Goal: Task Accomplishment & Management: Complete application form

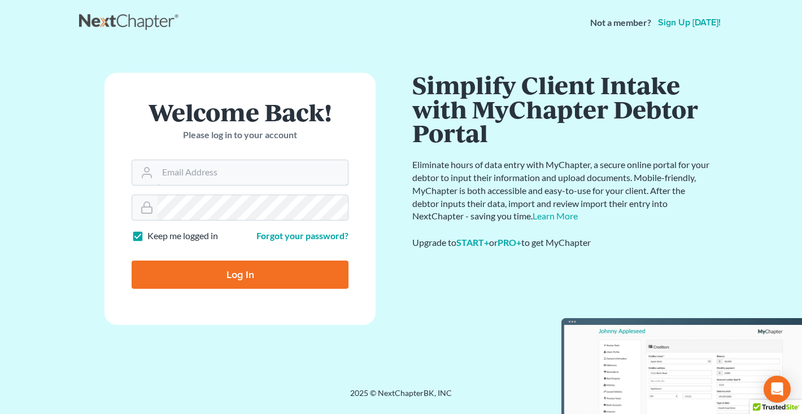
type input "[EMAIL_ADDRESS][DOMAIN_NAME]"
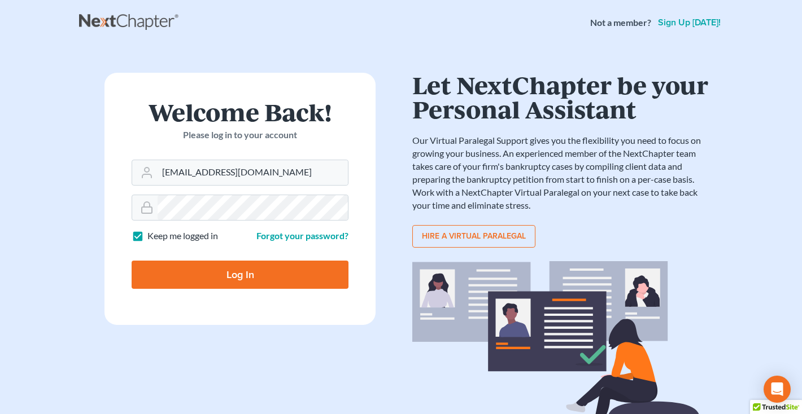
click at [231, 281] on input "Log In" at bounding box center [240, 275] width 217 height 28
type input "Thinking..."
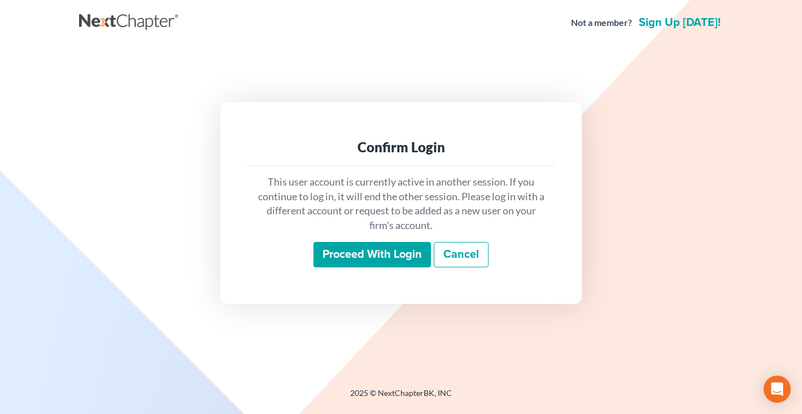
click at [369, 256] on input "Proceed with login" at bounding box center [371, 255] width 117 height 26
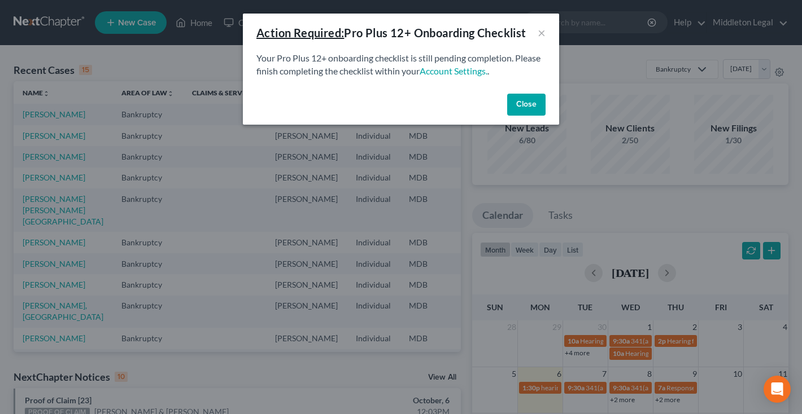
click at [527, 110] on button "Close" at bounding box center [526, 105] width 38 height 23
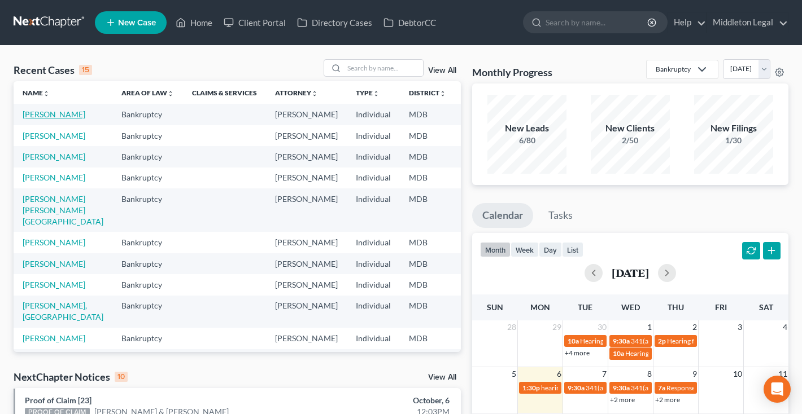
click at [29, 119] on link "[PERSON_NAME]" at bounding box center [54, 115] width 63 height 10
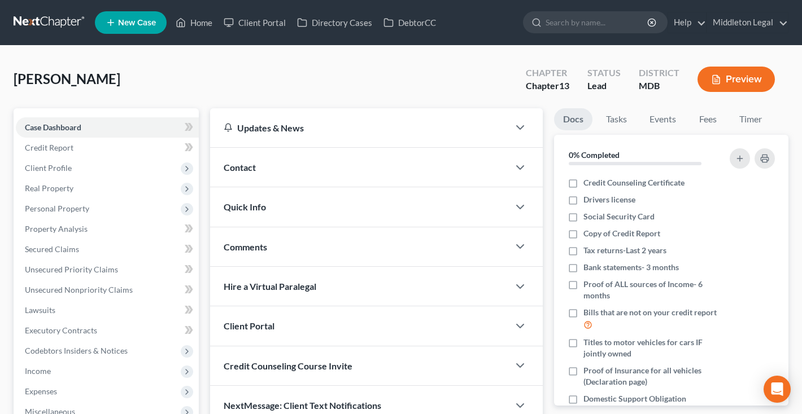
click at [60, 20] on link at bounding box center [50, 22] width 72 height 20
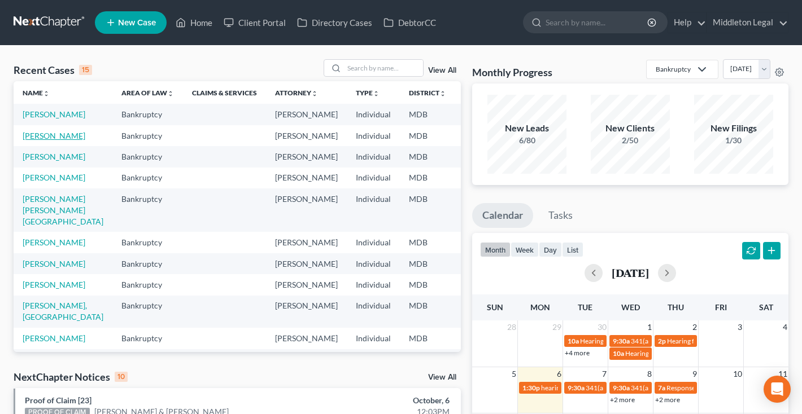
click at [35, 141] on link "Brown, Nacole" at bounding box center [54, 136] width 63 height 10
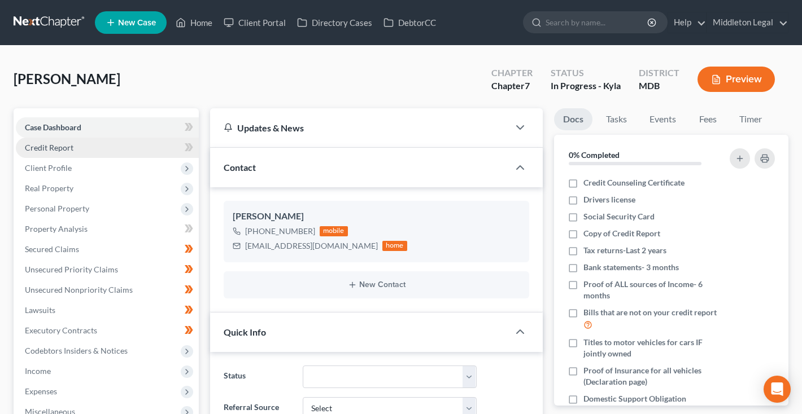
click at [86, 151] on link "Credit Report" at bounding box center [107, 148] width 183 height 20
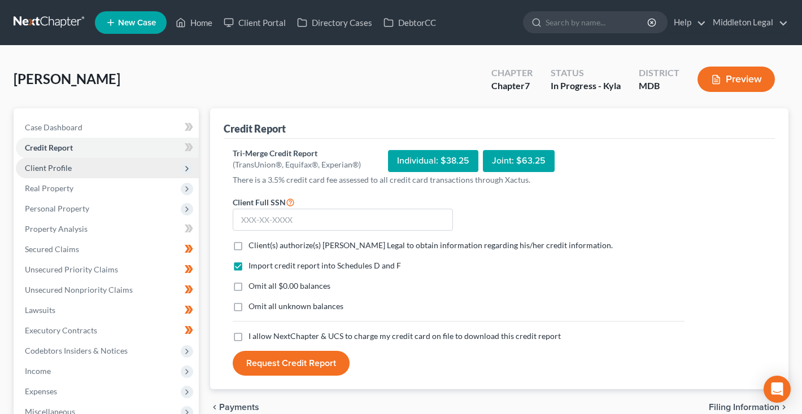
click at [71, 169] on span "Client Profile" at bounding box center [107, 168] width 183 height 20
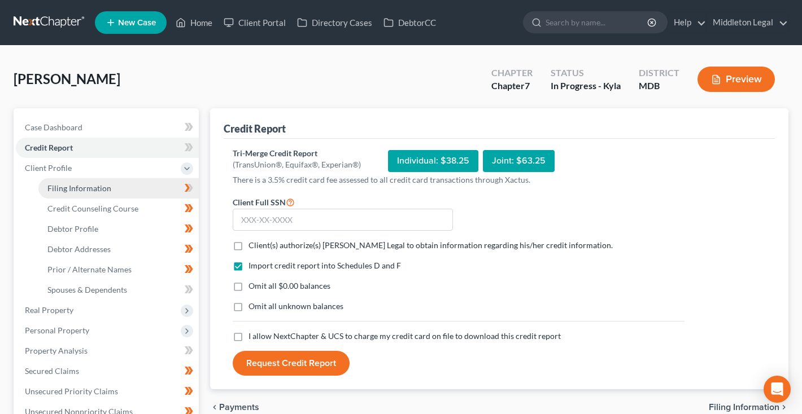
click at [72, 191] on span "Filing Information" at bounding box center [79, 188] width 64 height 10
select select "1"
select select "0"
select select "21"
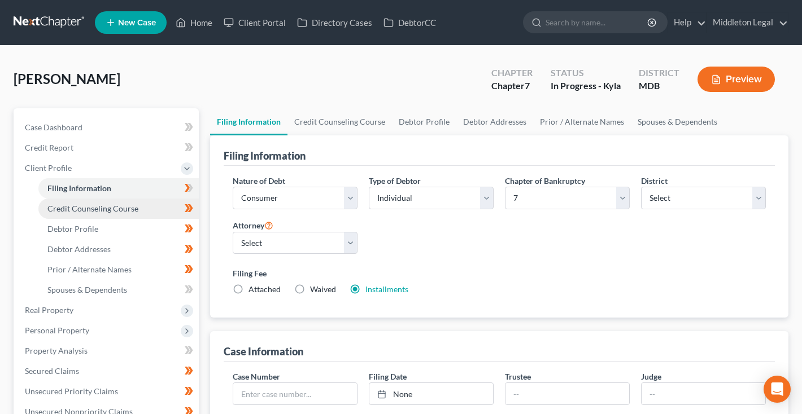
click at [71, 205] on span "Credit Counseling Course" at bounding box center [92, 209] width 91 height 10
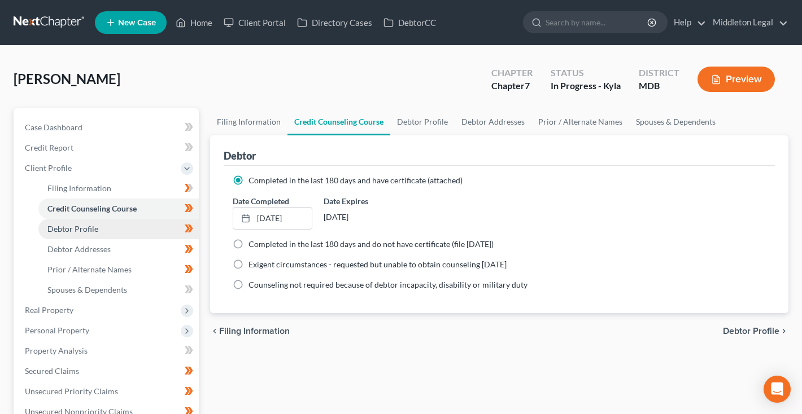
click at [67, 225] on span "Debtor Profile" at bounding box center [72, 229] width 51 height 10
select select "3"
select select "0"
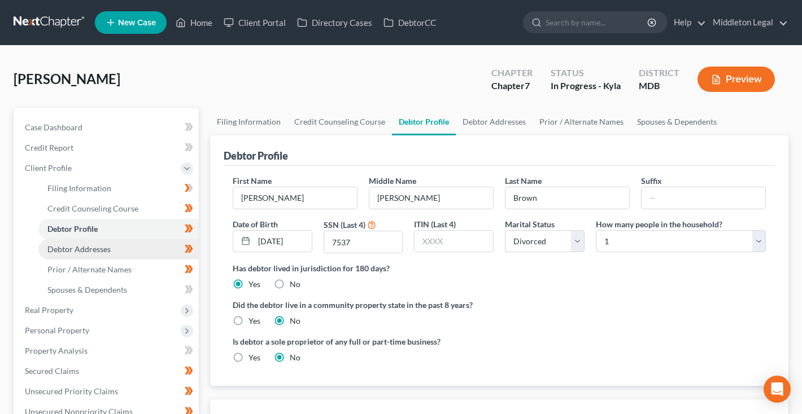
click at [82, 253] on span "Debtor Addresses" at bounding box center [78, 249] width 63 height 10
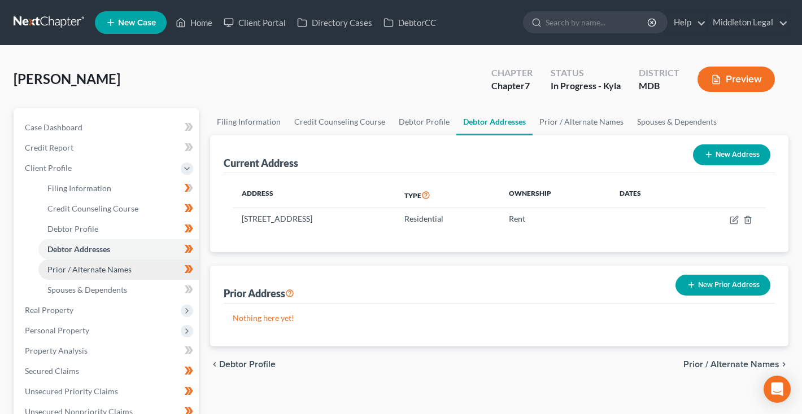
click at [85, 271] on span "Prior / Alternate Names" at bounding box center [89, 270] width 84 height 10
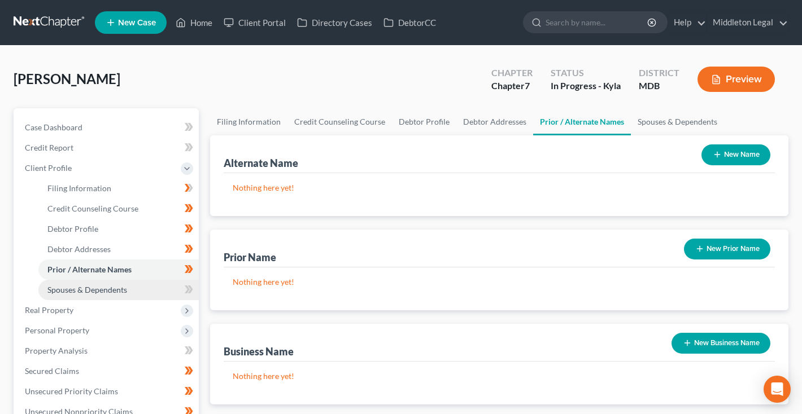
click at [87, 292] on span "Spouses & Dependents" at bounding box center [87, 290] width 80 height 10
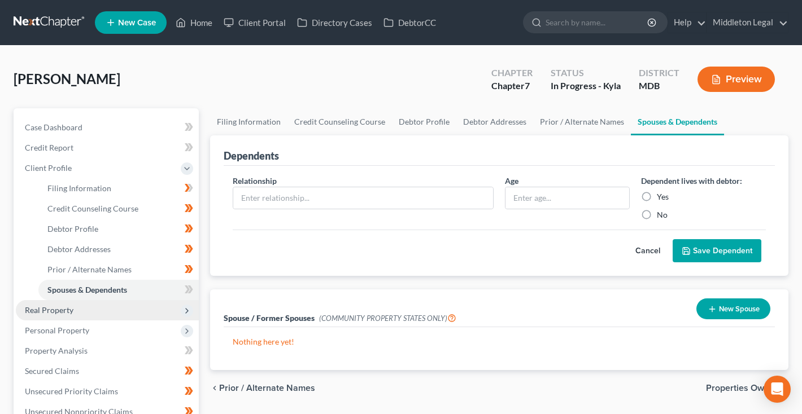
click at [82, 311] on span "Real Property" at bounding box center [107, 310] width 183 height 20
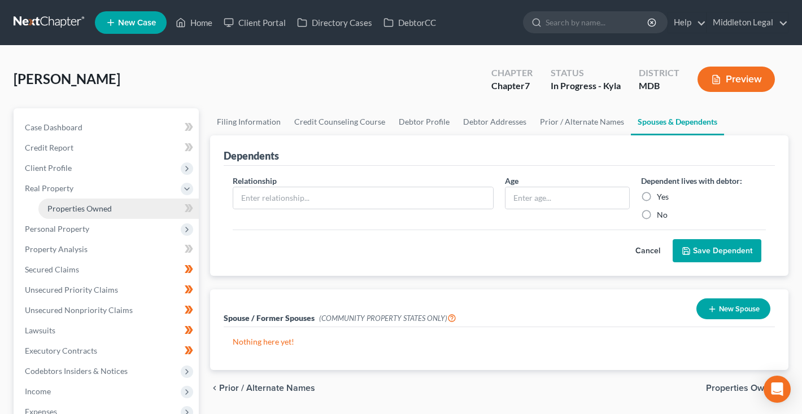
click at [97, 211] on span "Properties Owned" at bounding box center [79, 209] width 64 height 10
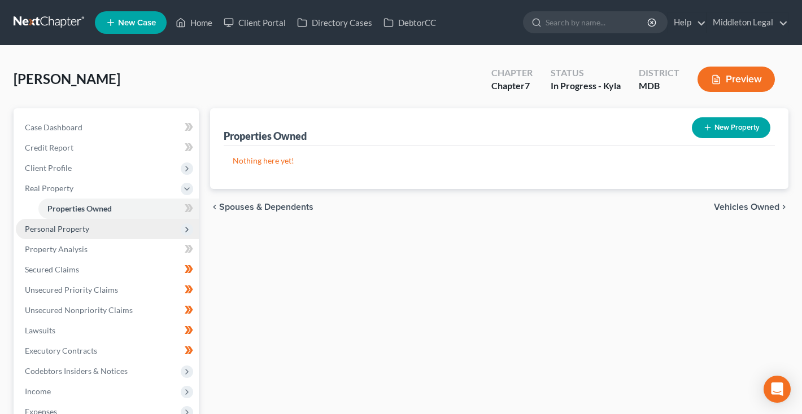
click at [92, 229] on span "Personal Property" at bounding box center [107, 229] width 183 height 20
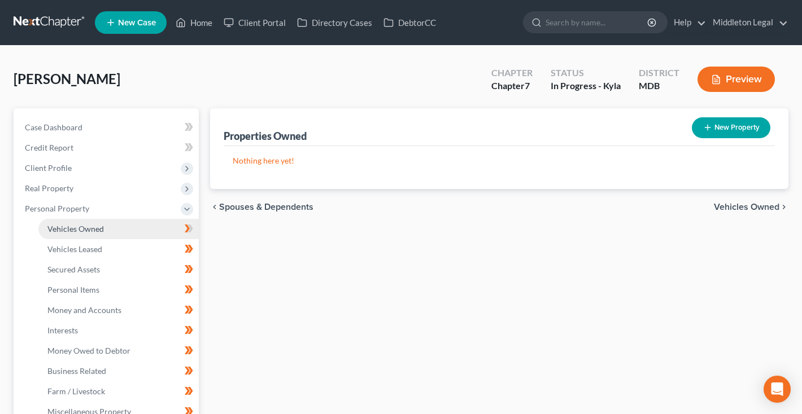
click at [93, 232] on span "Vehicles Owned" at bounding box center [75, 229] width 56 height 10
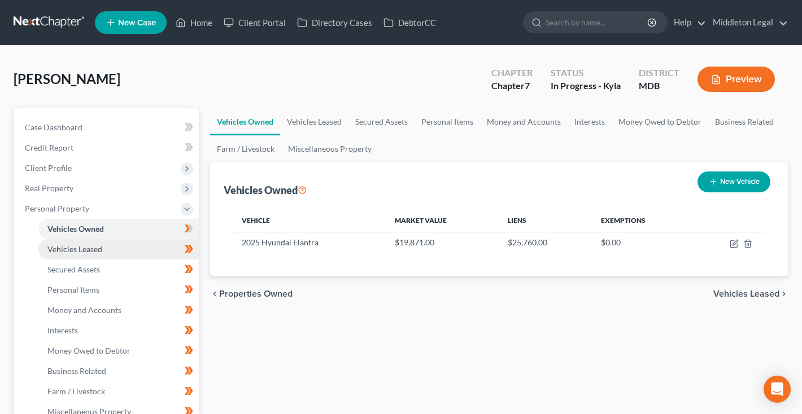
click at [89, 252] on span "Vehicles Leased" at bounding box center [74, 249] width 55 height 10
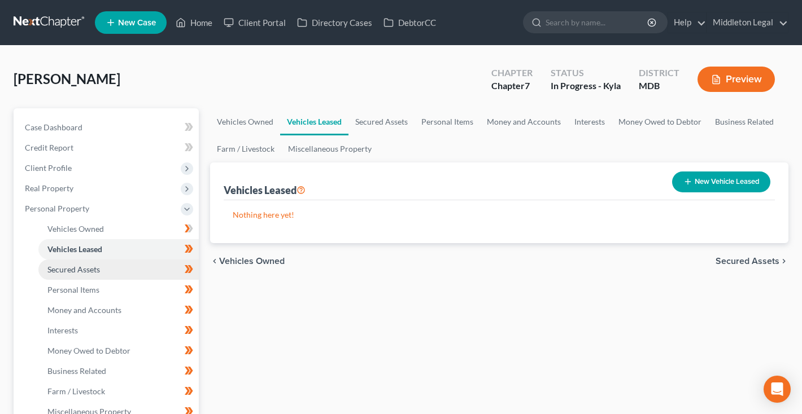
click at [91, 268] on span "Secured Assets" at bounding box center [73, 270] width 53 height 10
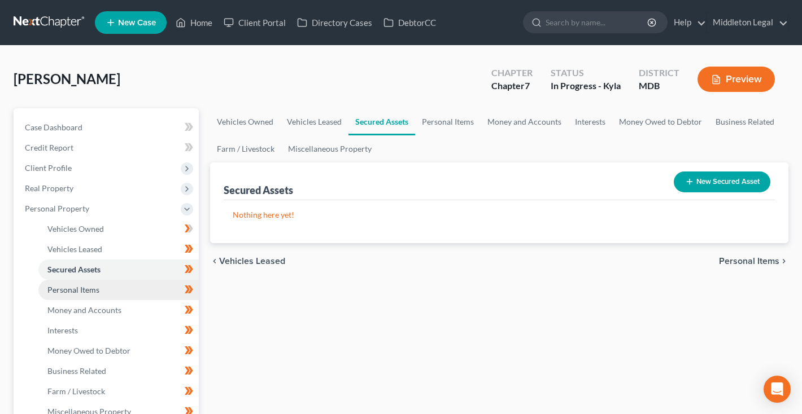
click at [90, 292] on span "Personal Items" at bounding box center [73, 290] width 52 height 10
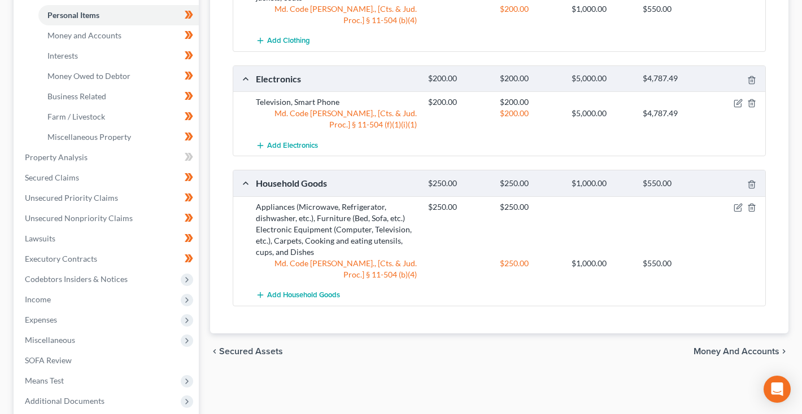
scroll to position [265, 0]
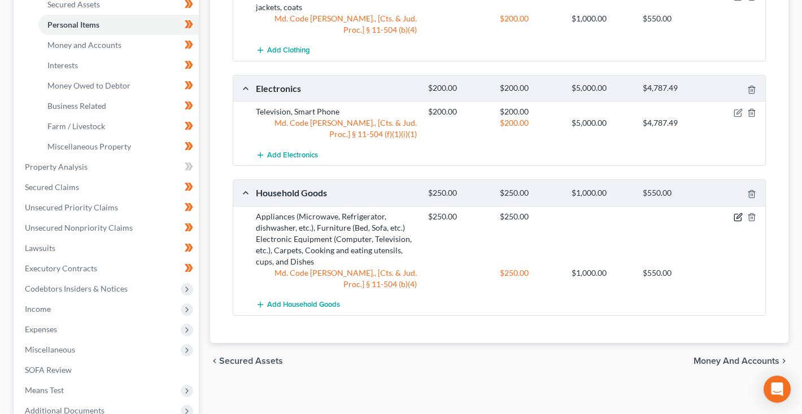
click at [737, 215] on icon "button" at bounding box center [737, 217] width 9 height 9
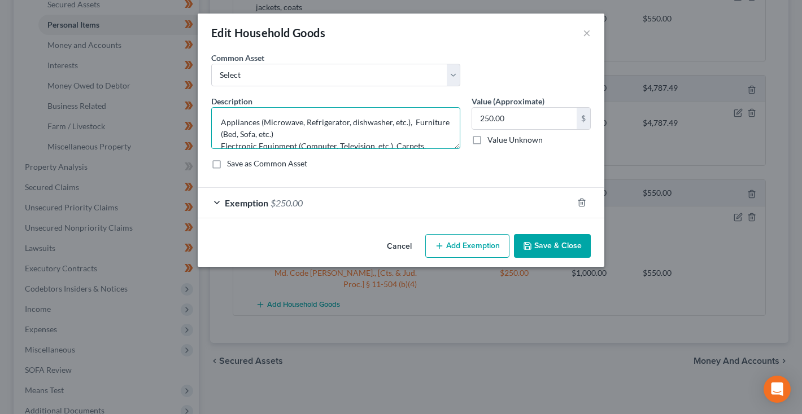
drag, startPoint x: 392, startPoint y: 146, endPoint x: 176, endPoint y: 114, distance: 218.5
click at [176, 114] on div "Edit Household Goods × An exemption set must first be selected from the Filing …" at bounding box center [401, 207] width 802 height 414
type textarea "Carpets, Cooking and eating utensils, cups, and Dishes"
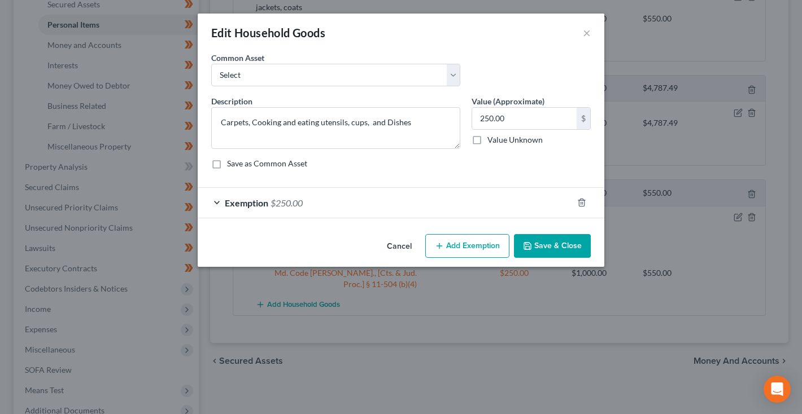
click at [538, 248] on button "Save & Close" at bounding box center [552, 246] width 77 height 24
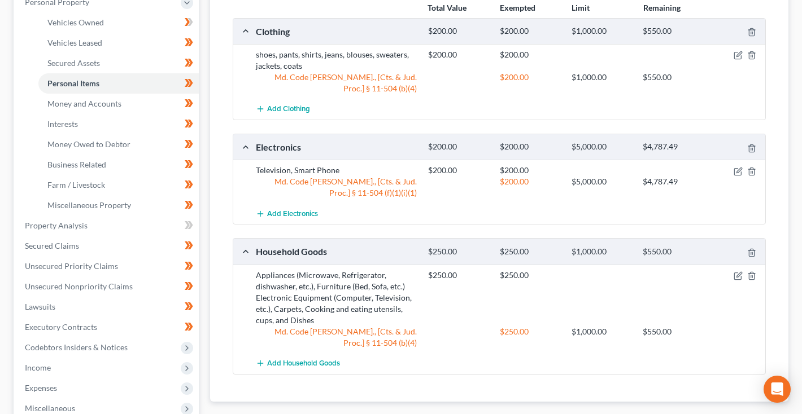
scroll to position [207, 0]
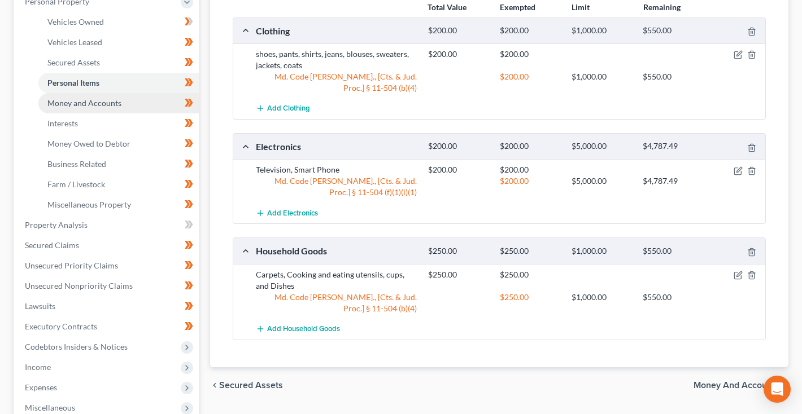
click at [117, 107] on span "Money and Accounts" at bounding box center [84, 103] width 74 height 10
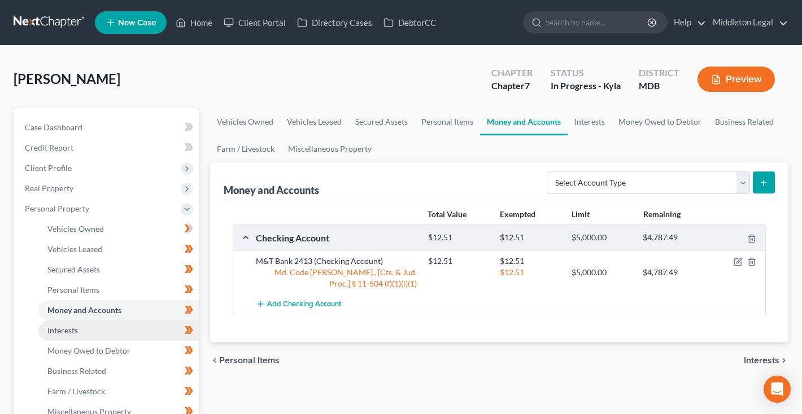
click at [63, 334] on span "Interests" at bounding box center [62, 331] width 30 height 10
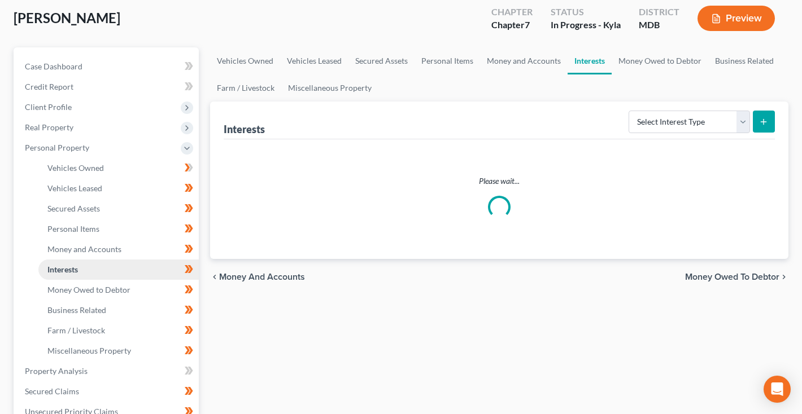
scroll to position [69, 0]
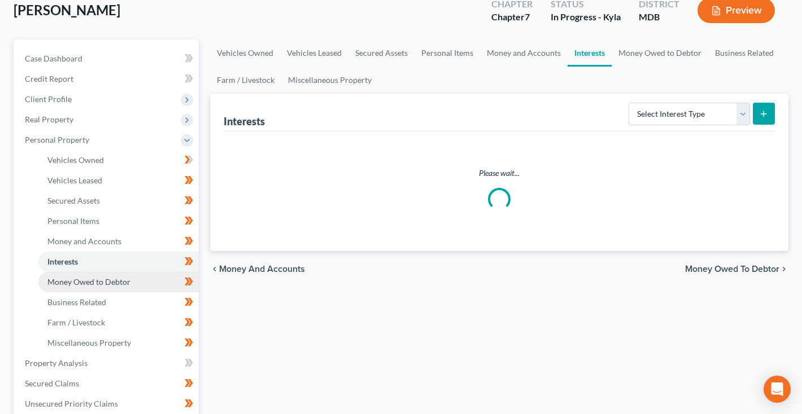
click at [87, 285] on span "Money Owed to Debtor" at bounding box center [88, 282] width 83 height 10
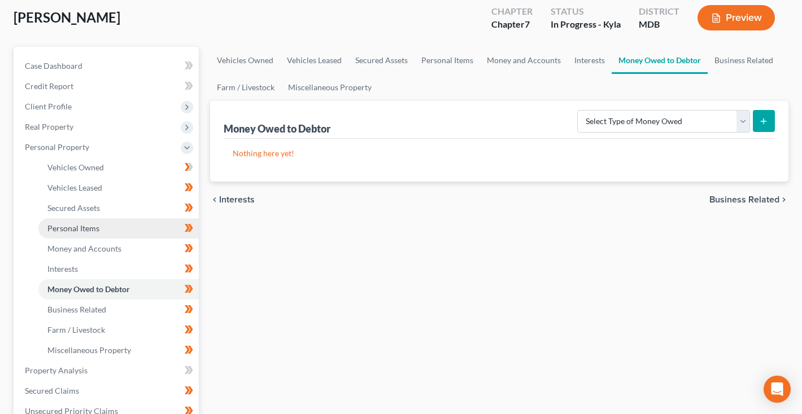
scroll to position [65, 0]
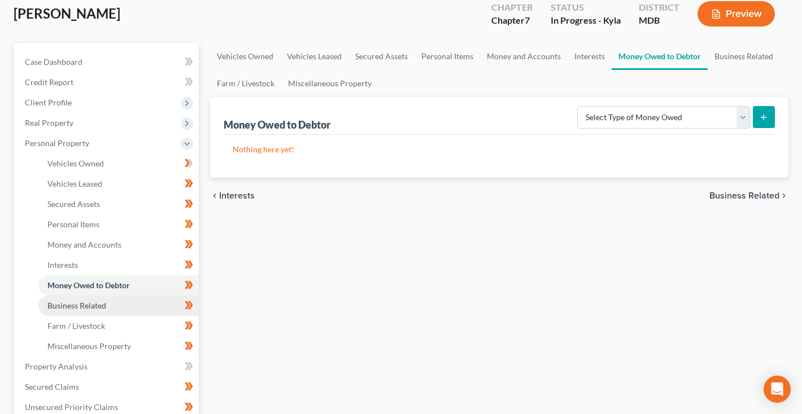
click at [82, 304] on span "Business Related" at bounding box center [76, 306] width 59 height 10
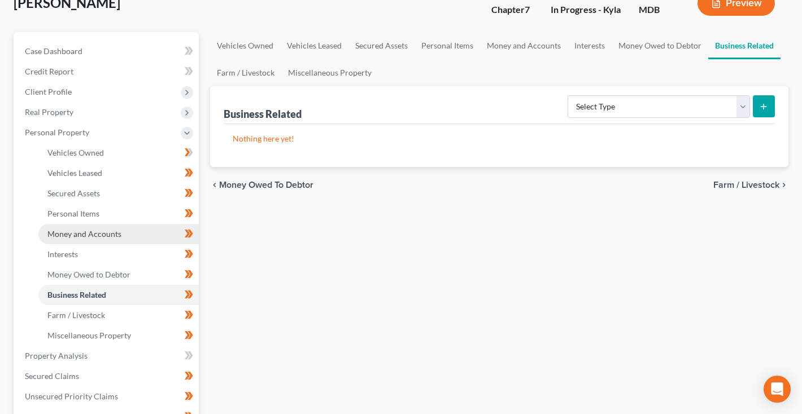
scroll to position [100, 0]
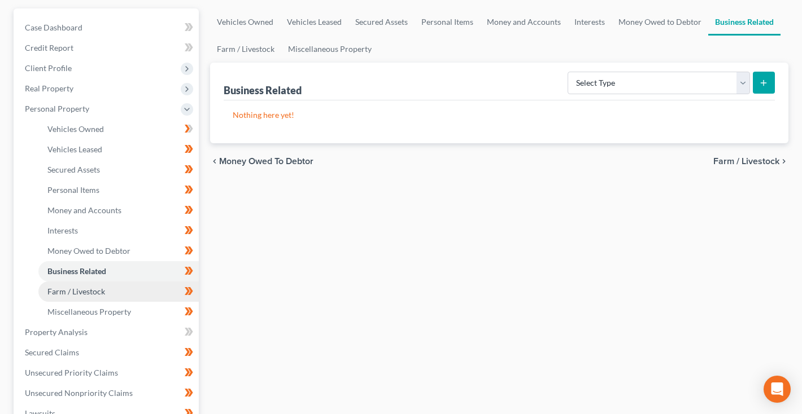
click at [78, 291] on span "Farm / Livestock" at bounding box center [76, 292] width 58 height 10
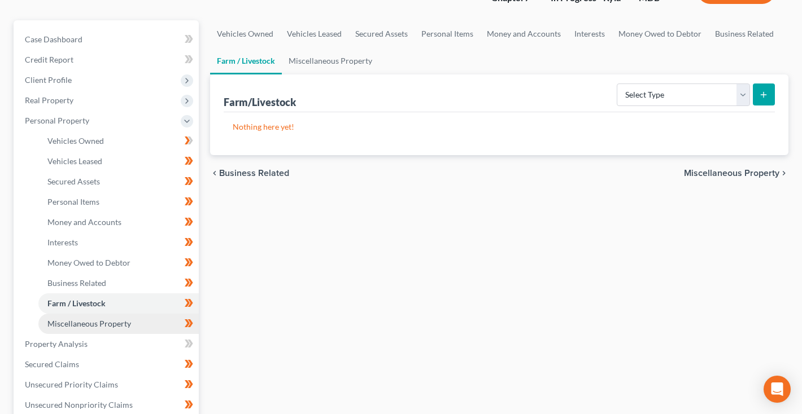
click at [77, 321] on span "Miscellaneous Property" at bounding box center [89, 324] width 84 height 10
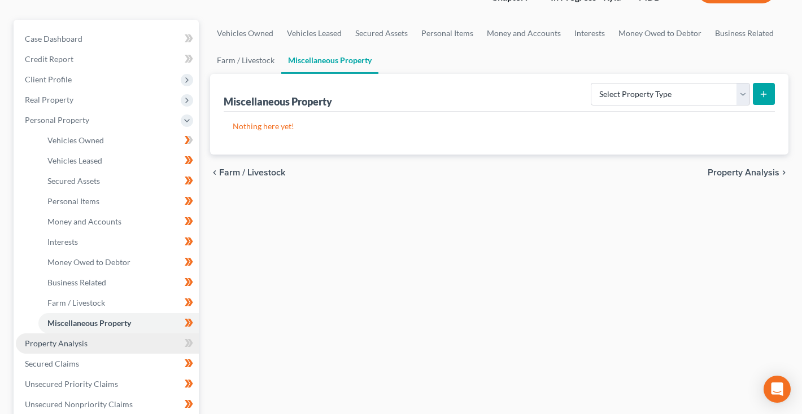
click at [63, 342] on span "Property Analysis" at bounding box center [56, 344] width 63 height 10
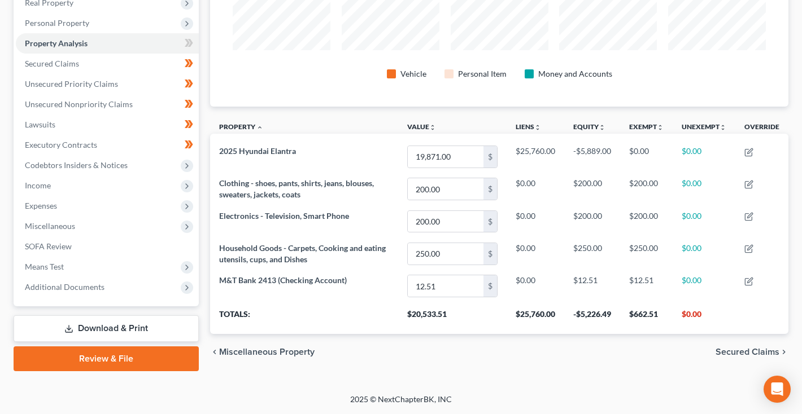
scroll to position [189, 0]
click at [72, 63] on span "Secured Claims" at bounding box center [52, 64] width 54 height 10
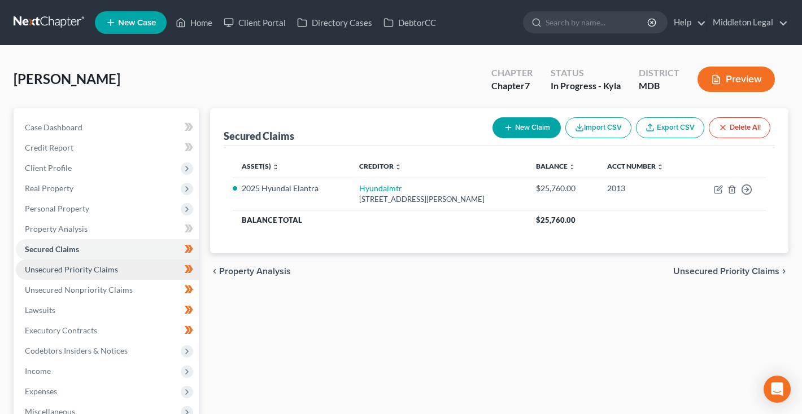
click at [76, 270] on span "Unsecured Priority Claims" at bounding box center [71, 270] width 93 height 10
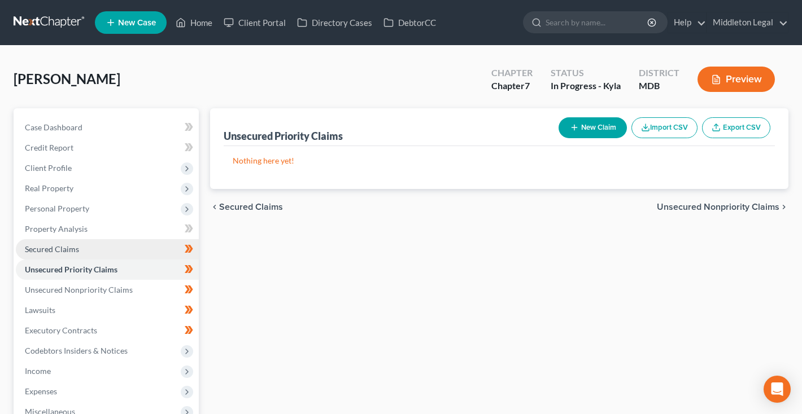
click at [65, 256] on link "Secured Claims" at bounding box center [107, 249] width 183 height 20
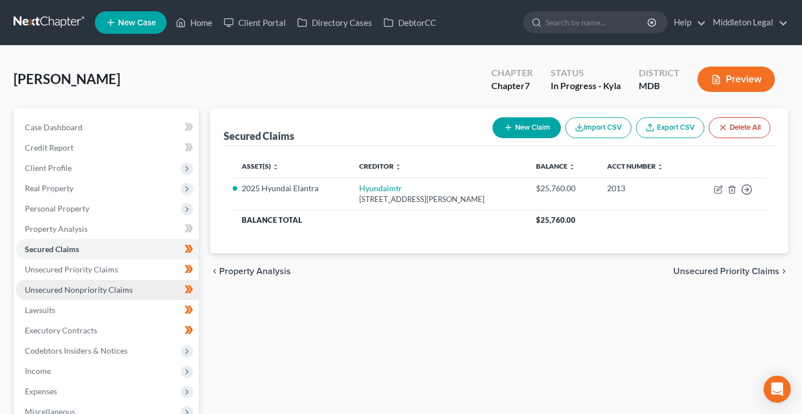
click at [63, 296] on link "Unsecured Nonpriority Claims" at bounding box center [107, 290] width 183 height 20
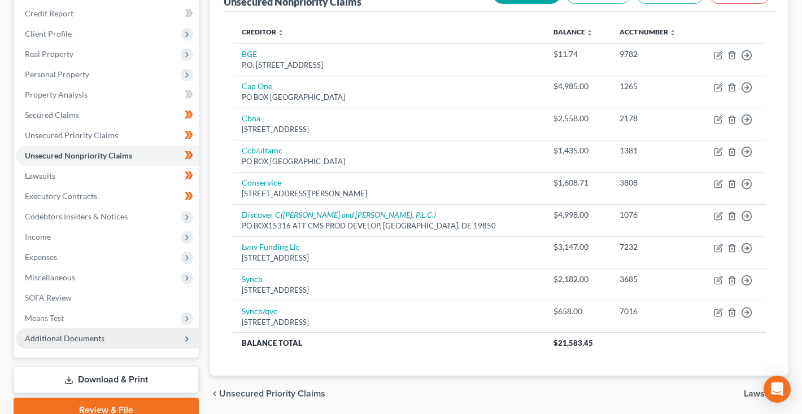
scroll to position [132, 0]
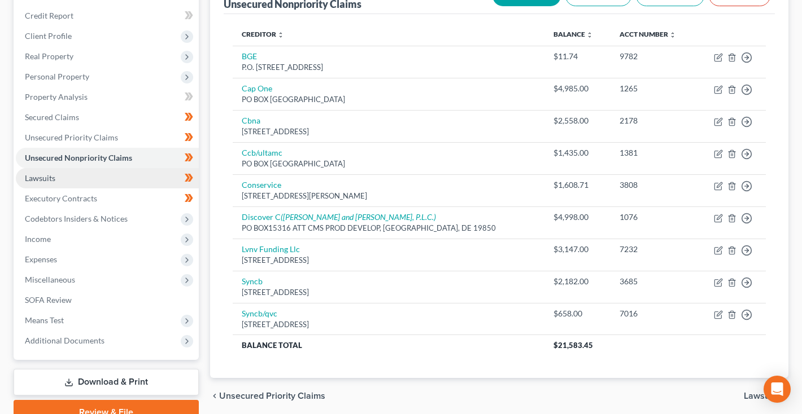
click at [66, 183] on link "Lawsuits" at bounding box center [107, 178] width 183 height 20
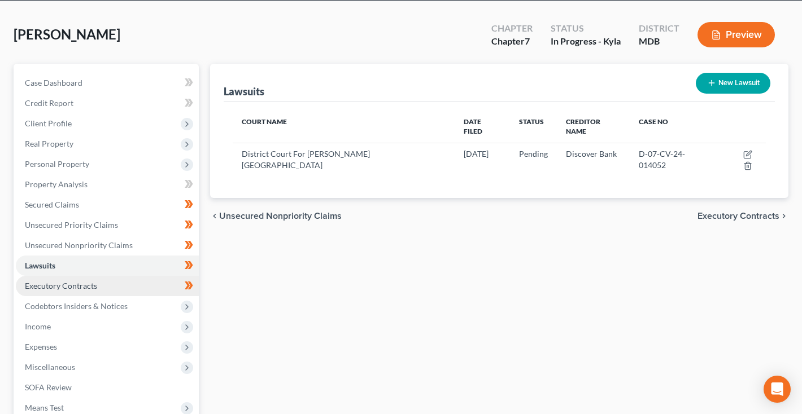
click at [69, 287] on span "Executory Contracts" at bounding box center [61, 286] width 72 height 10
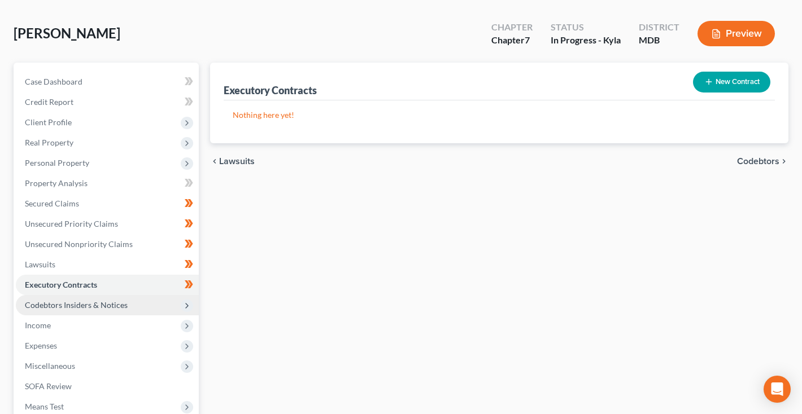
click at [69, 301] on span "Codebtors Insiders & Notices" at bounding box center [76, 305] width 103 height 10
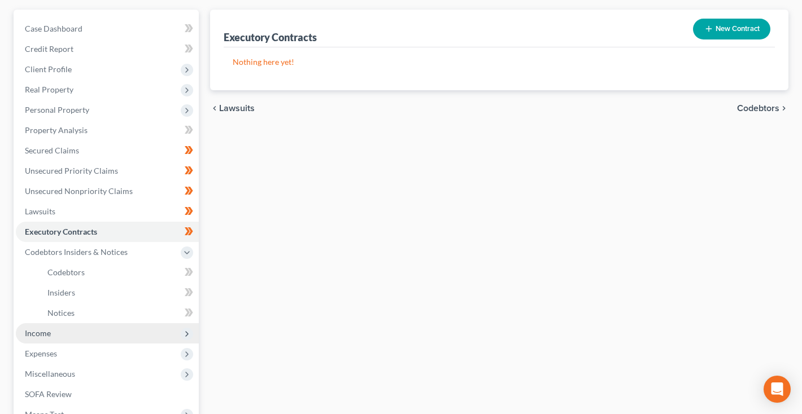
click at [59, 325] on span "Income" at bounding box center [107, 333] width 183 height 20
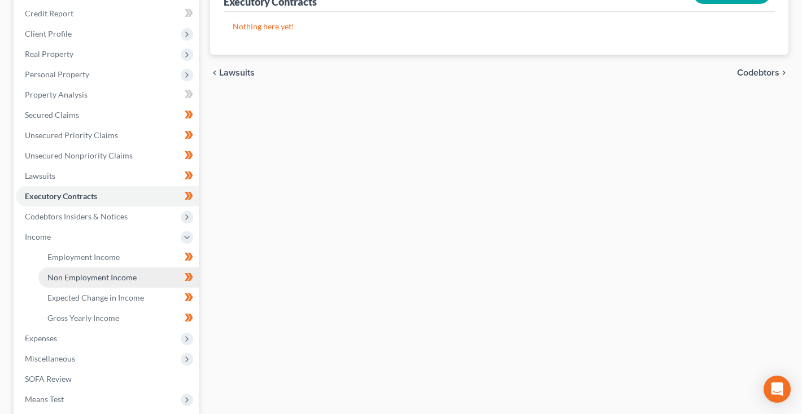
click at [67, 277] on span "Non Employment Income" at bounding box center [91, 278] width 89 height 10
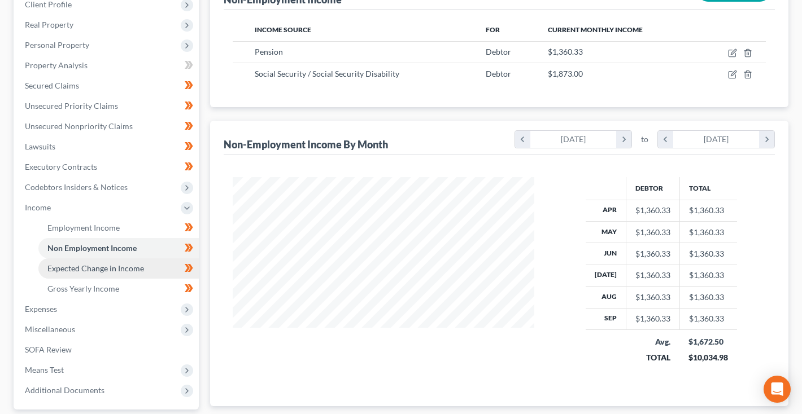
click at [67, 272] on span "Expected Change in Income" at bounding box center [95, 269] width 97 height 10
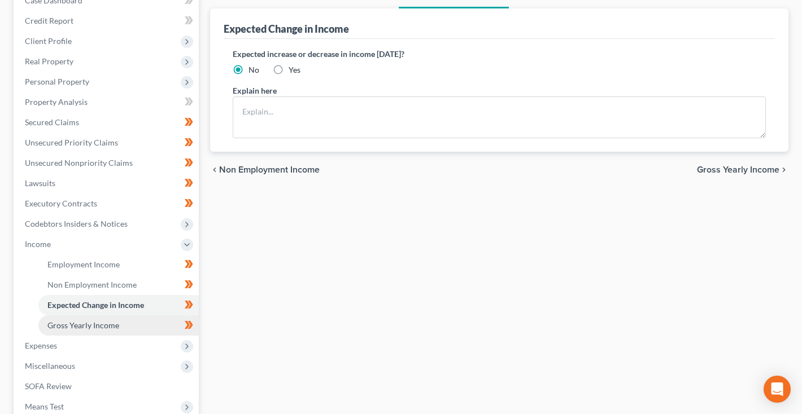
click at [63, 327] on span "Gross Yearly Income" at bounding box center [83, 326] width 72 height 10
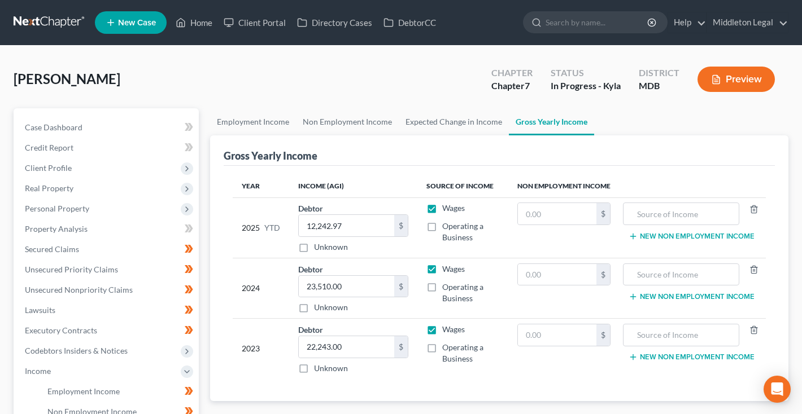
click at [442, 210] on label "Wages" at bounding box center [453, 208] width 23 height 11
click at [447, 210] on input "Wages" at bounding box center [450, 206] width 7 height 7
checkbox input "false"
click at [442, 264] on label "Wages" at bounding box center [453, 269] width 23 height 11
click at [447, 264] on input "Wages" at bounding box center [450, 267] width 7 height 7
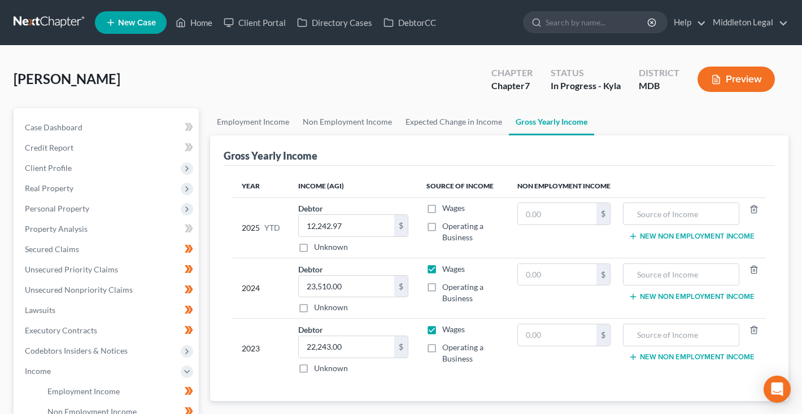
checkbox input "false"
click at [442, 326] on label "Wages" at bounding box center [453, 329] width 23 height 11
click at [447, 326] on input "Wages" at bounding box center [450, 327] width 7 height 7
checkbox input "false"
click at [381, 352] on input "22,243.00" at bounding box center [346, 346] width 95 height 21
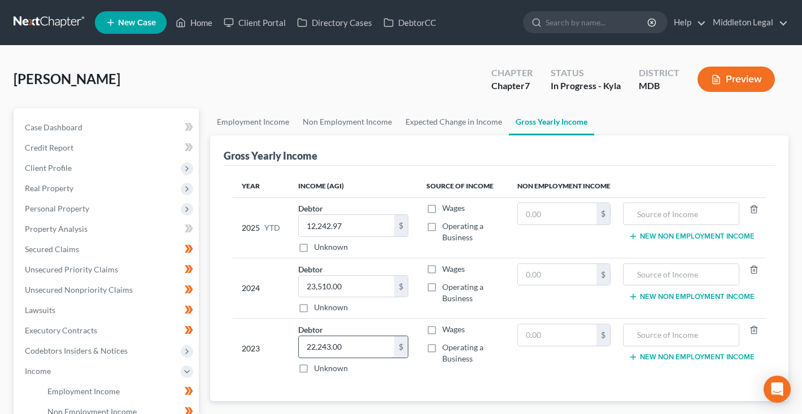
click at [381, 352] on input "22,243.00" at bounding box center [346, 346] width 95 height 21
click at [373, 288] on input "23,510.00" at bounding box center [346, 286] width 95 height 21
click at [365, 222] on input "12,242.97" at bounding box center [346, 225] width 95 height 21
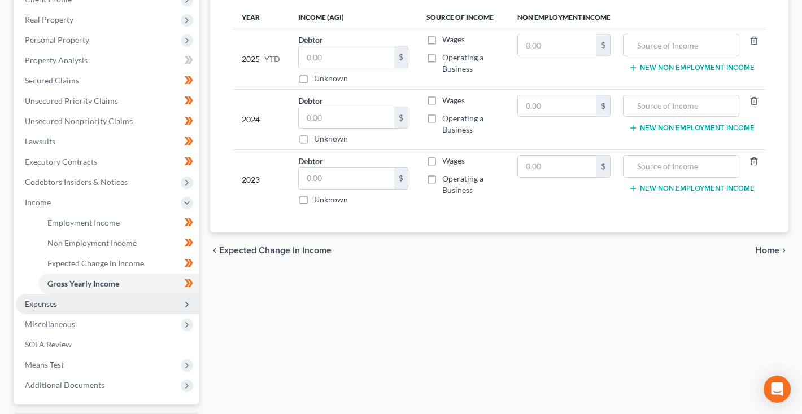
click at [58, 305] on span "Expenses" at bounding box center [107, 304] width 183 height 20
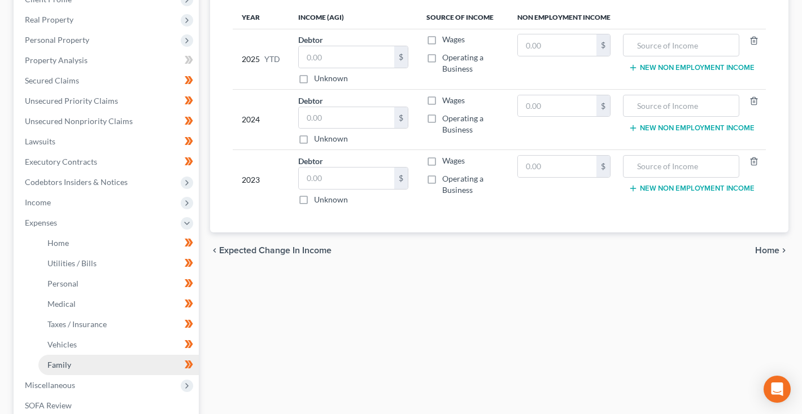
click at [60, 362] on span "Family" at bounding box center [59, 365] width 24 height 10
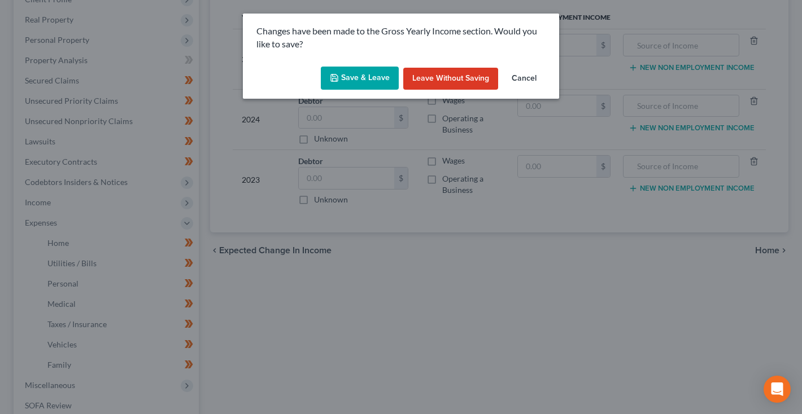
click at [368, 80] on button "Save & Leave" at bounding box center [360, 79] width 78 height 24
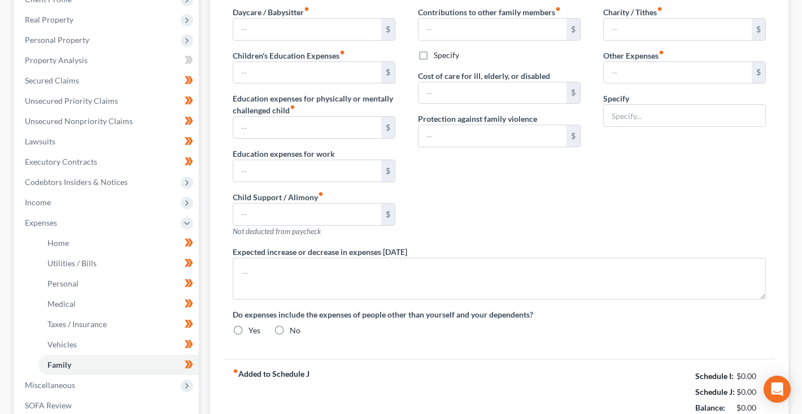
type input "0.00"
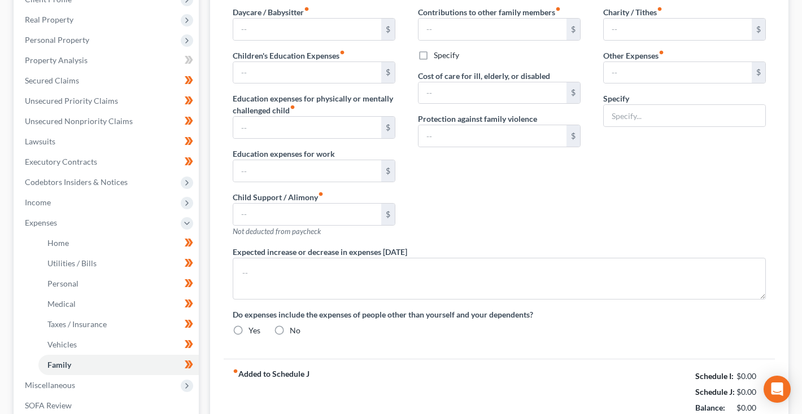
type input "0.00"
radio input "true"
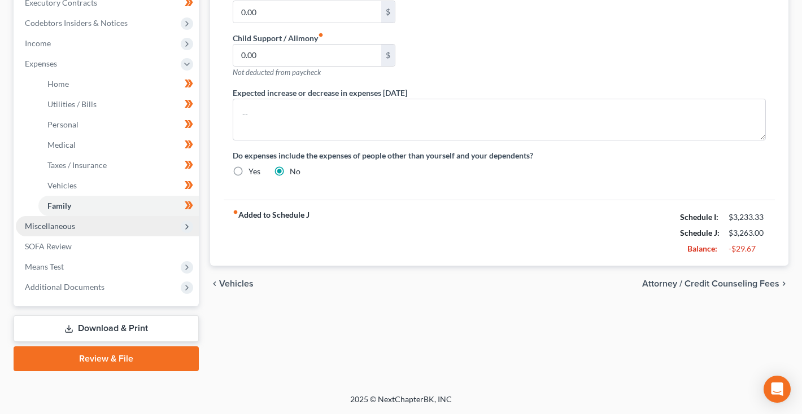
click at [108, 225] on span "Miscellaneous" at bounding box center [107, 226] width 183 height 20
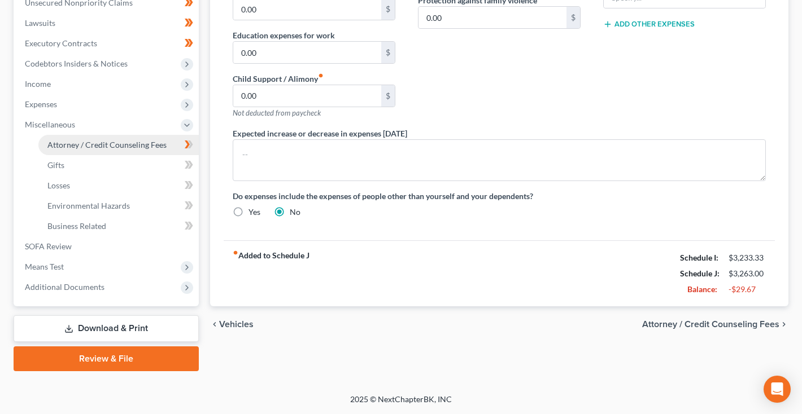
click at [115, 148] on span "Attorney / Credit Counseling Fees" at bounding box center [106, 145] width 119 height 10
select select "0"
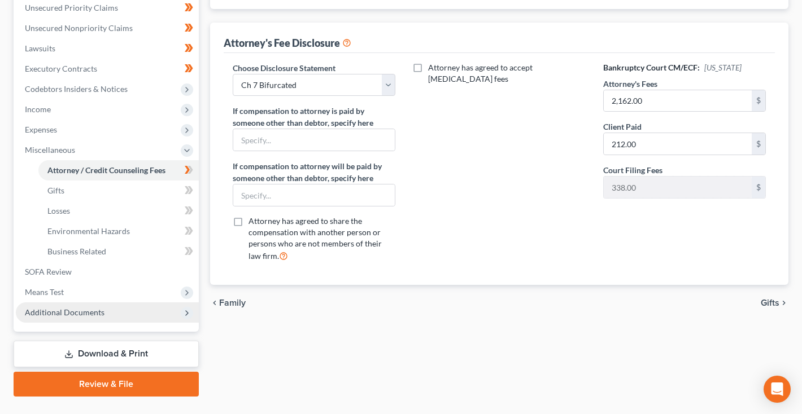
click at [59, 316] on span "Additional Documents" at bounding box center [65, 313] width 80 height 10
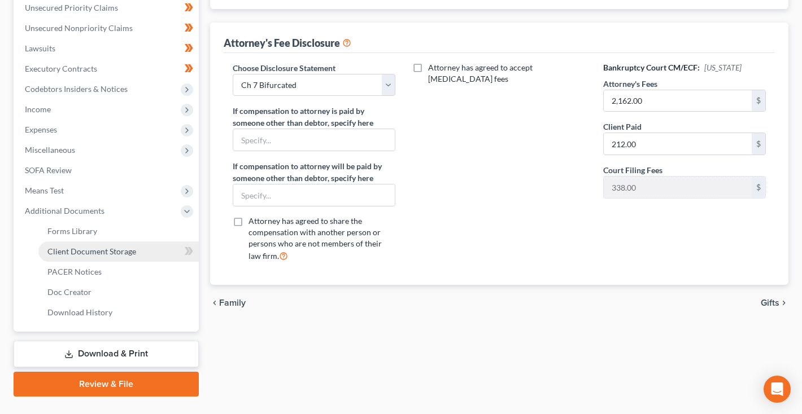
click at [93, 256] on span "Client Document Storage" at bounding box center [91, 252] width 89 height 10
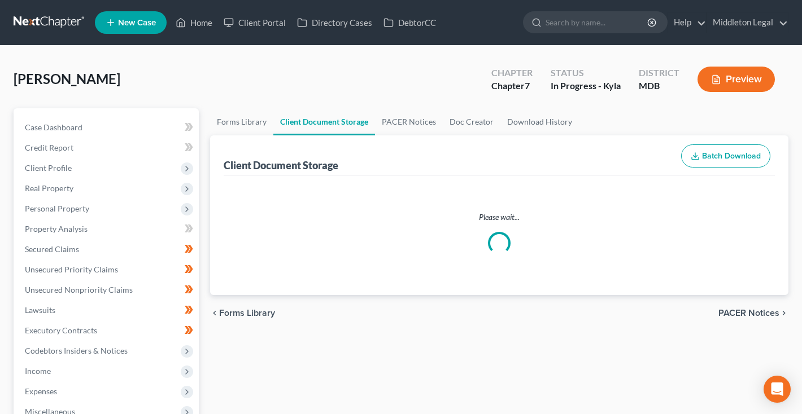
select select "14"
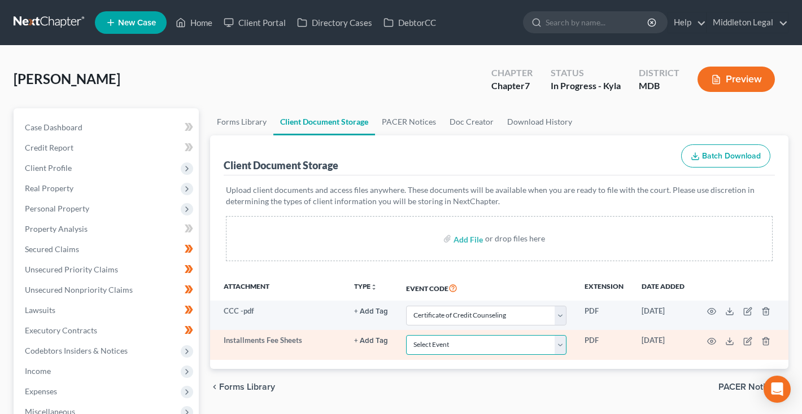
select select "59"
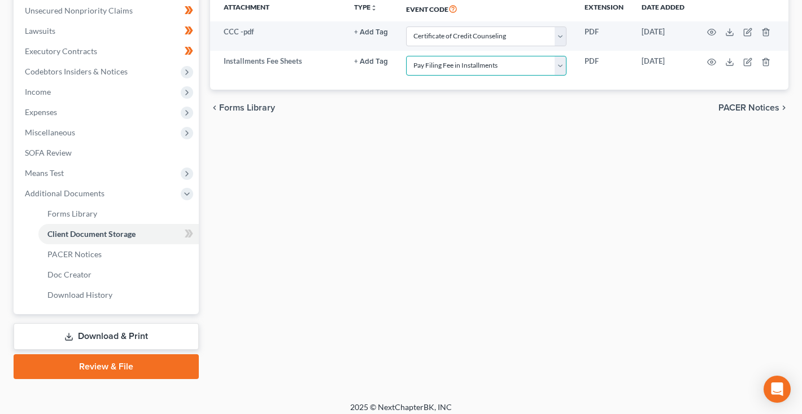
scroll to position [285, 0]
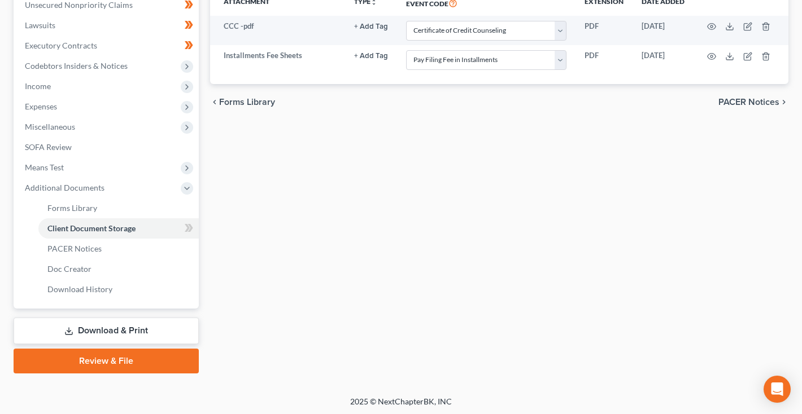
click at [123, 327] on link "Download & Print" at bounding box center [106, 331] width 185 height 27
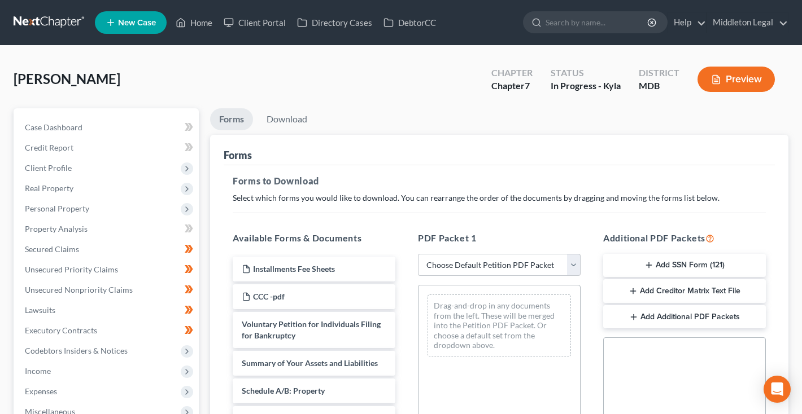
click at [658, 258] on button "Add SSN Form (121)" at bounding box center [684, 266] width 163 height 24
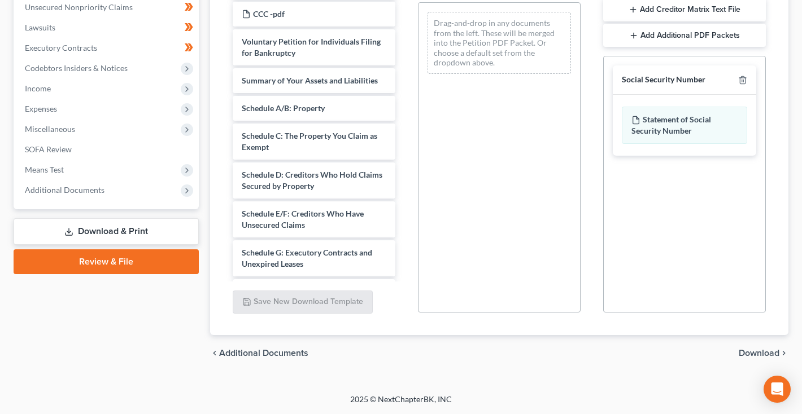
click at [749, 351] on span "Download" at bounding box center [758, 353] width 41 height 9
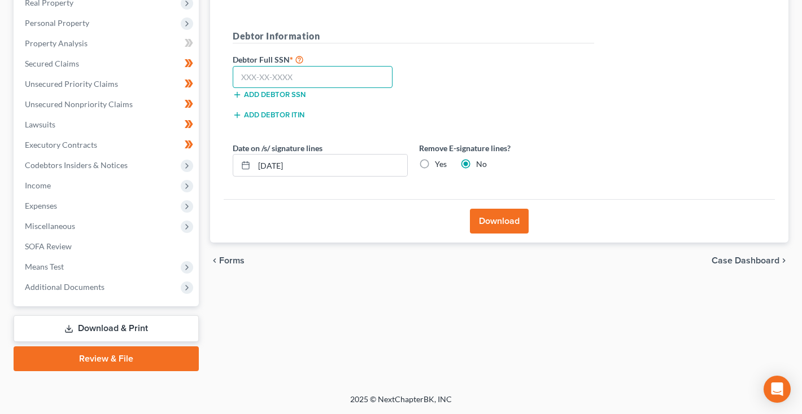
click at [349, 84] on input "text" at bounding box center [313, 77] width 160 height 23
click at [305, 74] on input "070-66-7537" at bounding box center [313, 77] width 160 height 23
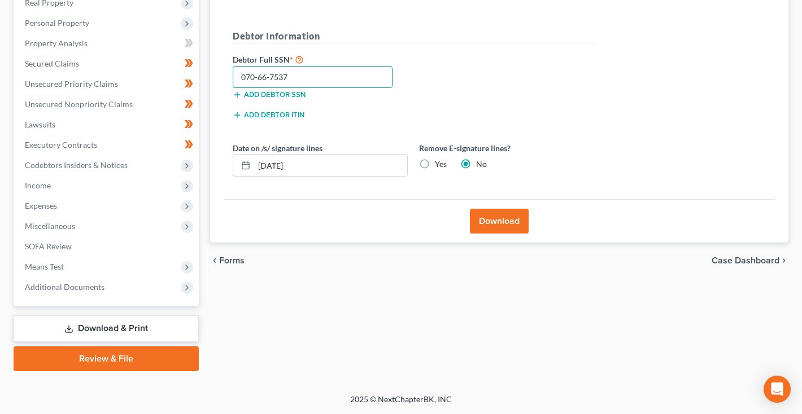
click at [305, 74] on input "070-66-7537" at bounding box center [313, 77] width 160 height 23
type input "070-66-7537"
click at [491, 221] on button "Download" at bounding box center [499, 221] width 59 height 25
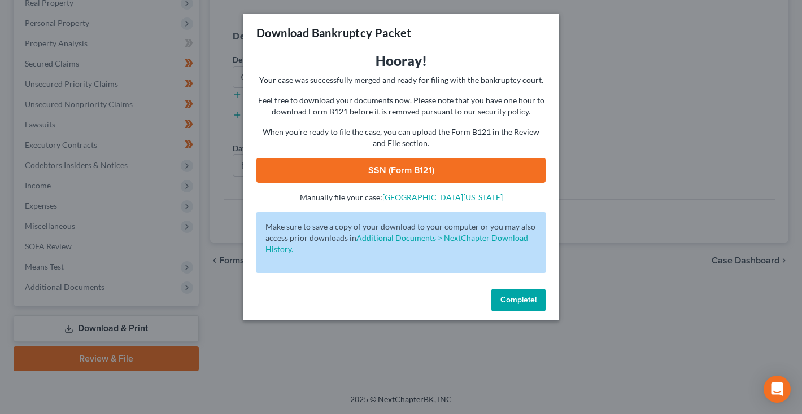
click at [462, 163] on link "SSN (Form B121)" at bounding box center [400, 170] width 289 height 25
click at [513, 302] on span "Complete!" at bounding box center [518, 300] width 36 height 10
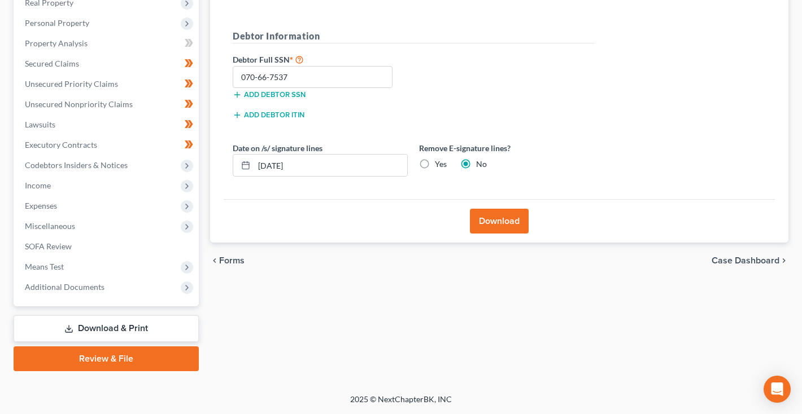
click at [132, 358] on link "Review & File" at bounding box center [106, 359] width 185 height 25
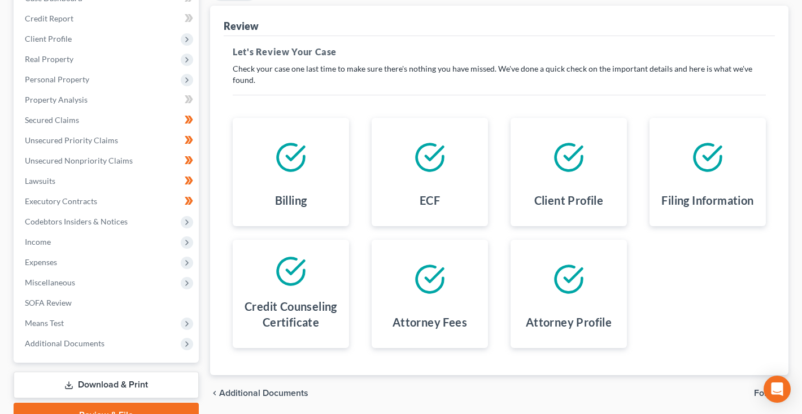
scroll to position [23, 0]
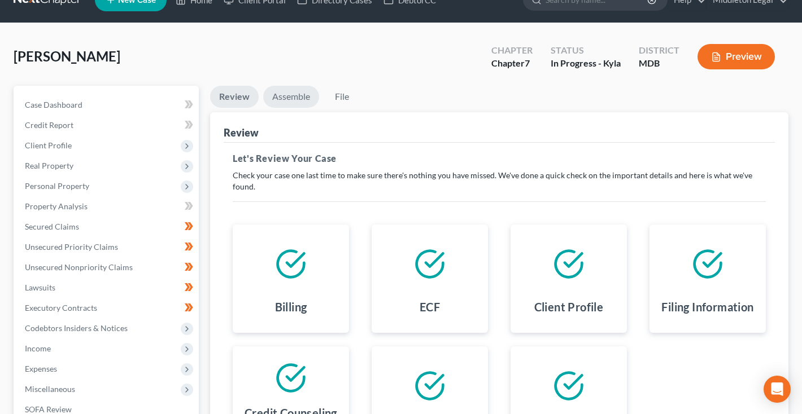
click at [288, 99] on link "Assemble" at bounding box center [291, 97] width 56 height 22
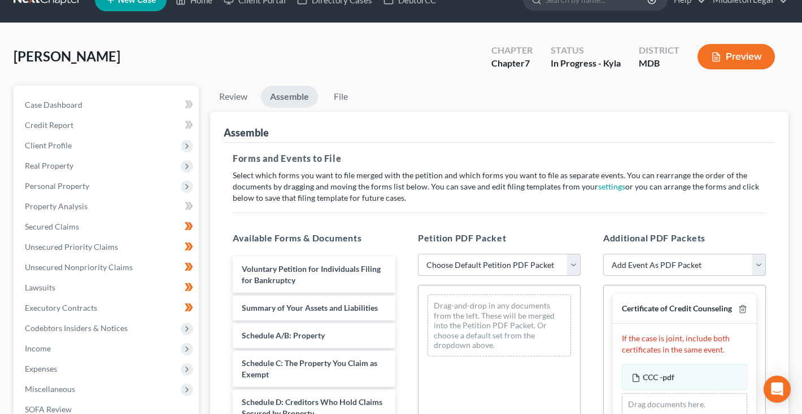
select select "0"
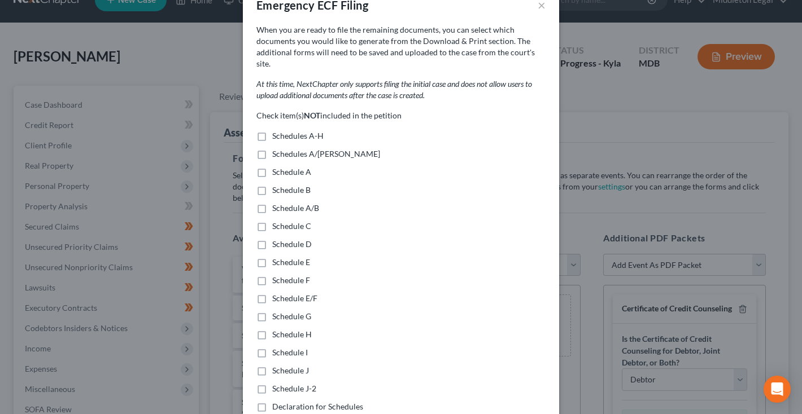
scroll to position [46, 0]
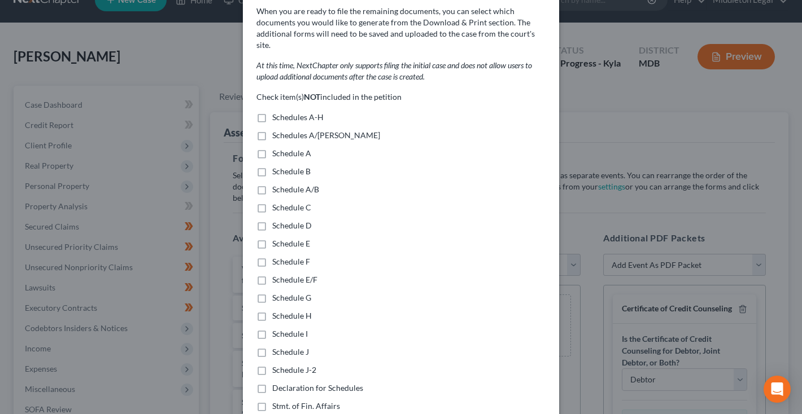
click at [272, 130] on label "Schedules A/B-J" at bounding box center [326, 135] width 108 height 11
click at [277, 130] on input "Schedules A/B-J" at bounding box center [280, 133] width 7 height 7
checkbox input "true"
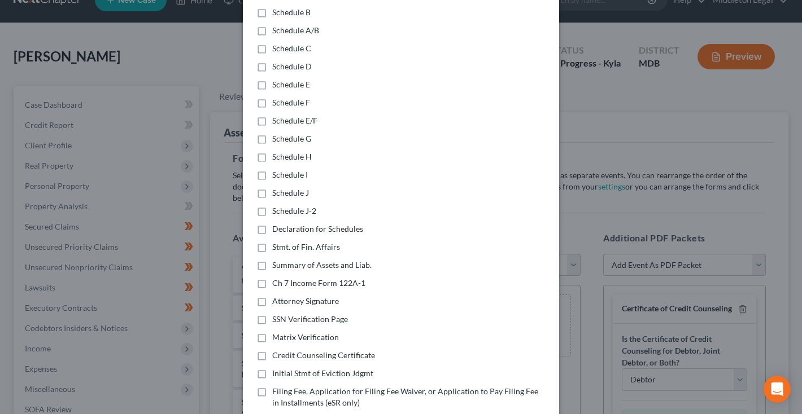
scroll to position [237, 0]
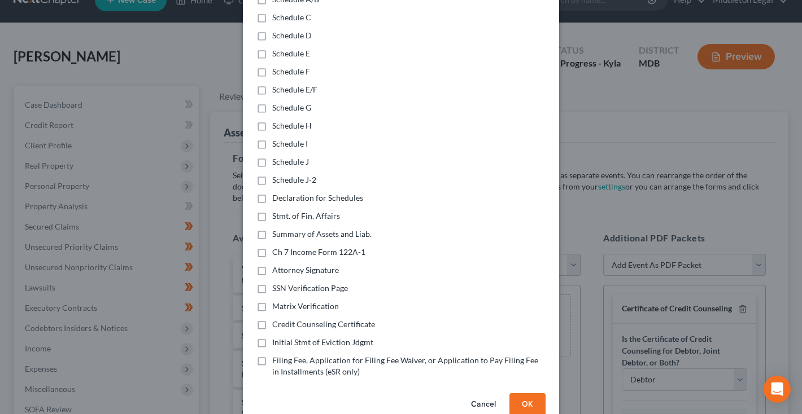
click at [272, 193] on label "Declaration for Schedules" at bounding box center [317, 198] width 91 height 11
click at [277, 193] on input "Declaration for Schedules" at bounding box center [280, 196] width 7 height 7
checkbox input "true"
click at [272, 211] on label "Stmt. of Fin. Affairs" at bounding box center [306, 216] width 68 height 11
click at [277, 211] on input "Stmt. of Fin. Affairs" at bounding box center [280, 214] width 7 height 7
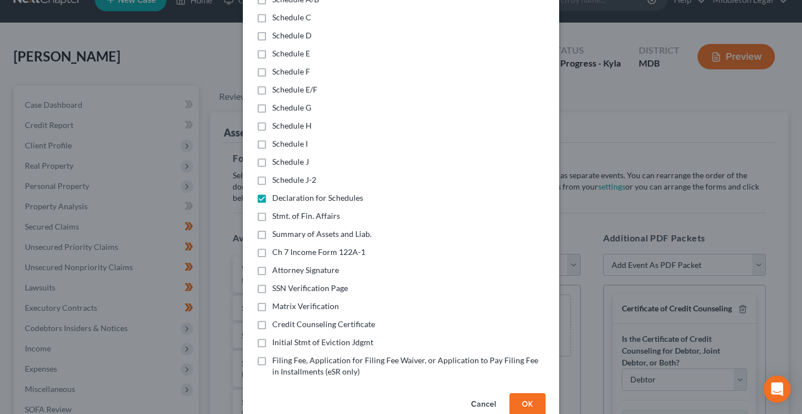
checkbox input "true"
click at [272, 229] on label "Summary of Assets and Liab." at bounding box center [321, 234] width 99 height 11
click at [277, 229] on input "Summary of Assets and Liab." at bounding box center [280, 232] width 7 height 7
checkbox input "true"
click at [272, 247] on label "Ch 7 Income Form 122A-1" at bounding box center [318, 252] width 93 height 11
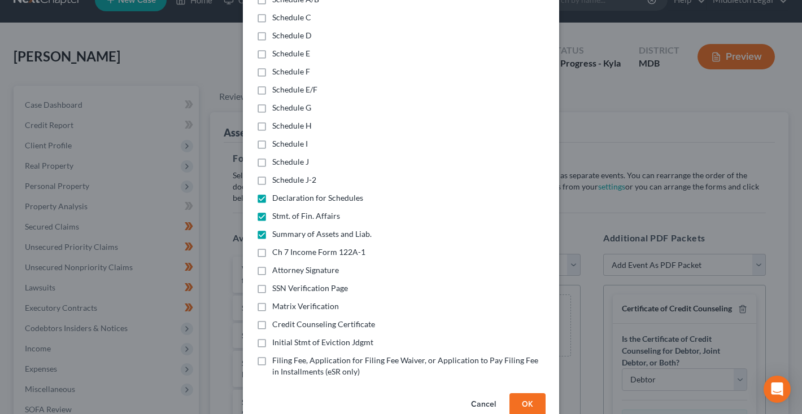
click at [277, 247] on input "Ch 7 Income Form 122A-1" at bounding box center [280, 250] width 7 height 7
checkbox input "true"
click at [272, 337] on label "Initial Stmt of Eviction Jdgmt" at bounding box center [322, 342] width 101 height 11
click at [277, 337] on input "Initial Stmt of Eviction Jdgmt" at bounding box center [280, 340] width 7 height 7
checkbox input "true"
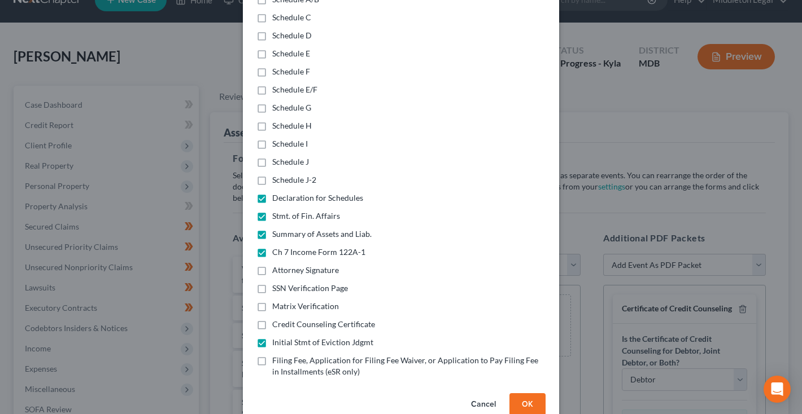
click at [521, 399] on button "OK" at bounding box center [527, 404] width 36 height 23
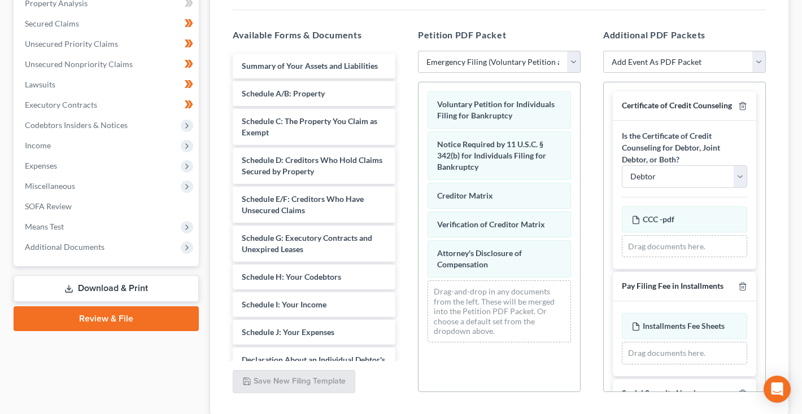
scroll to position [219, 0]
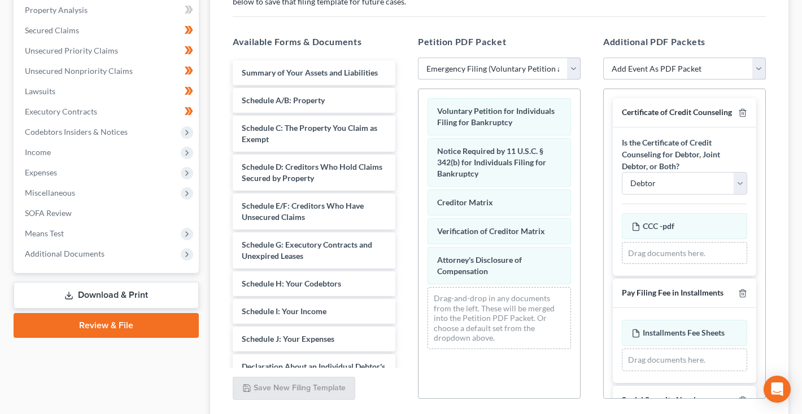
select select "26"
select select
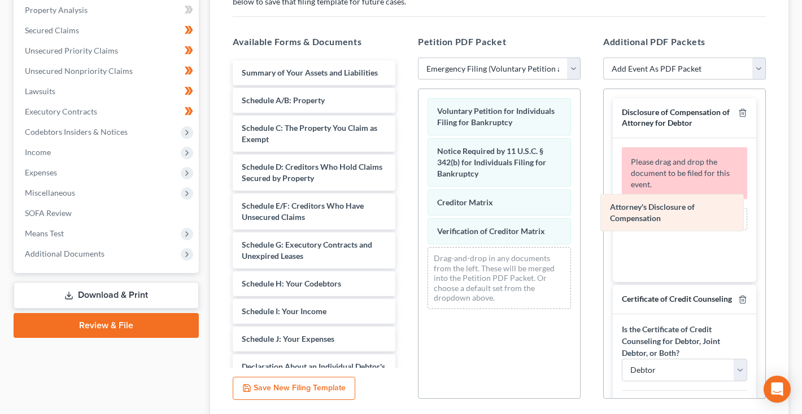
drag, startPoint x: 519, startPoint y: 271, endPoint x: 693, endPoint y: 217, distance: 181.4
click at [580, 217] on div "Attorney's Disclosure of Compensation Voluntary Petition for Individuals Filing…" at bounding box center [498, 203] width 161 height 229
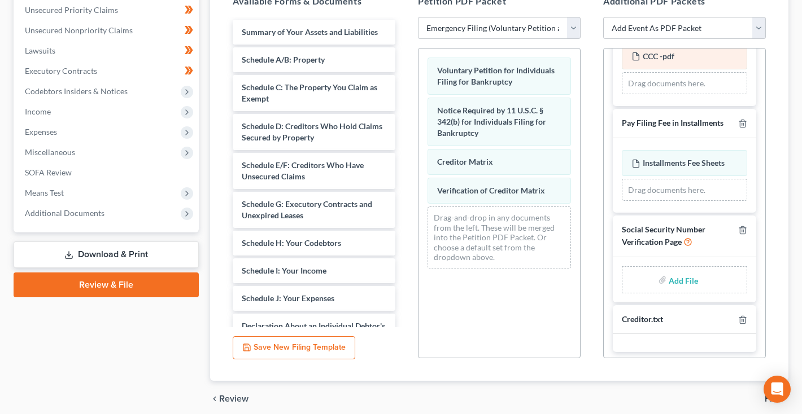
scroll to position [280, 0]
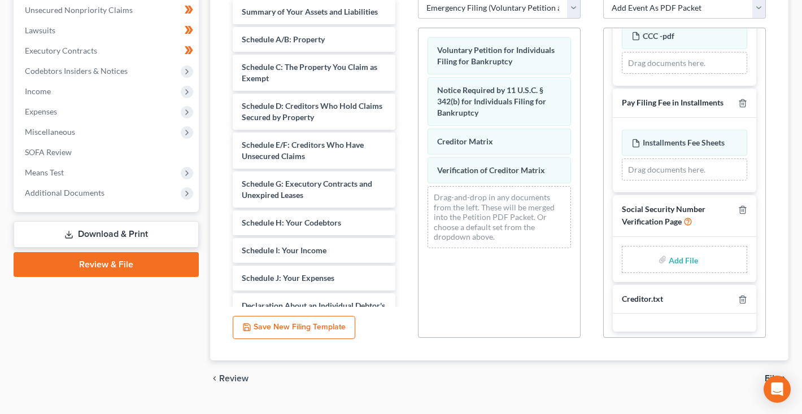
click at [682, 256] on input "file" at bounding box center [681, 260] width 27 height 20
type input "C:\fakepath\1dadd2b0-6786-4398-902e-2574877d9beb.pdf"
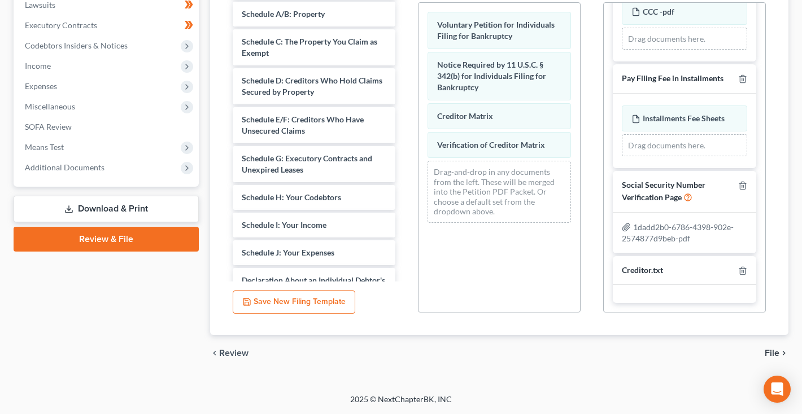
scroll to position [305, 0]
click at [775, 349] on span "File" at bounding box center [771, 353] width 15 height 9
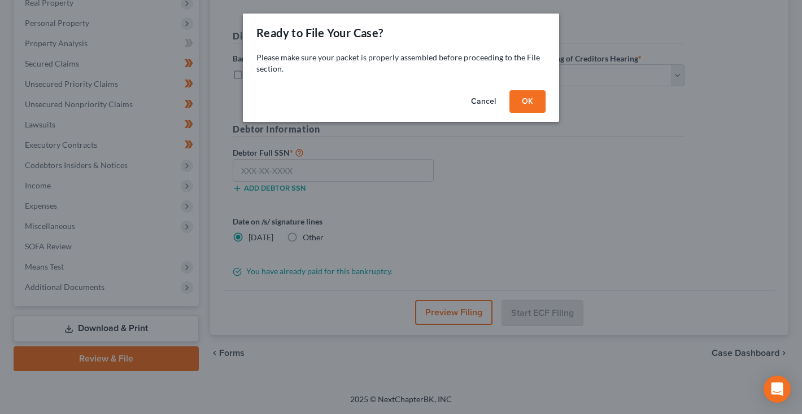
click at [519, 108] on button "OK" at bounding box center [527, 101] width 36 height 23
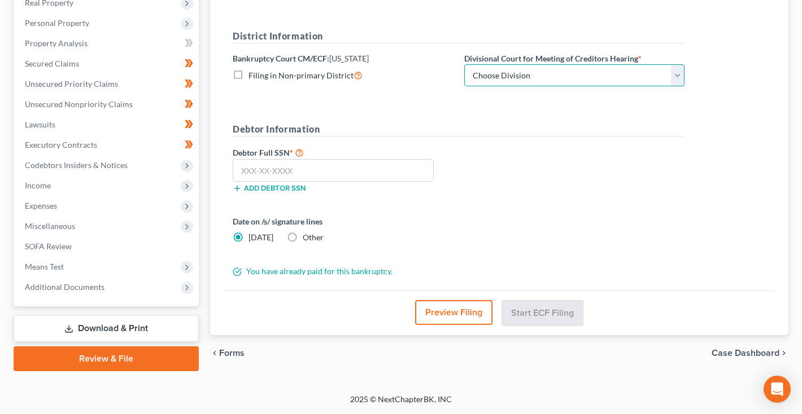
select select "0"
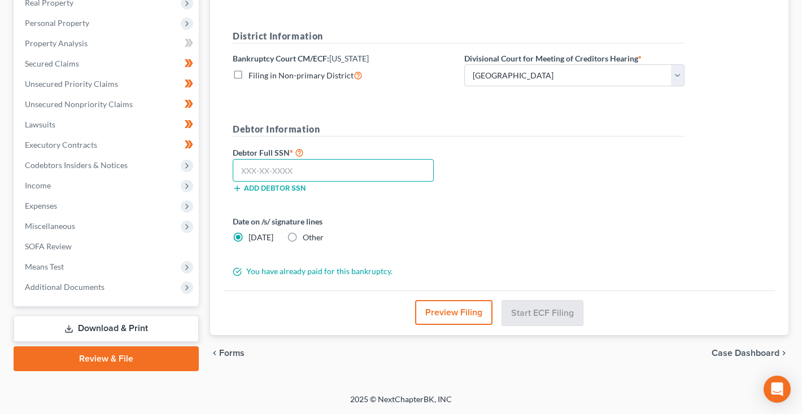
click at [245, 174] on input "text" at bounding box center [333, 170] width 201 height 23
type input "070-66-7537"
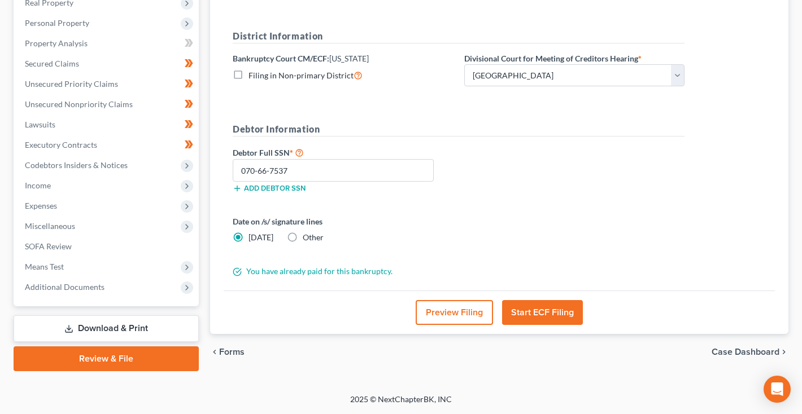
click at [463, 321] on button "Preview Filing" at bounding box center [454, 312] width 77 height 25
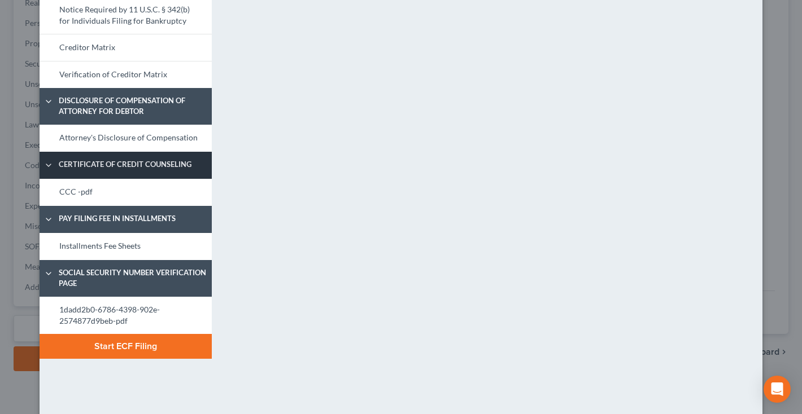
scroll to position [102, 0]
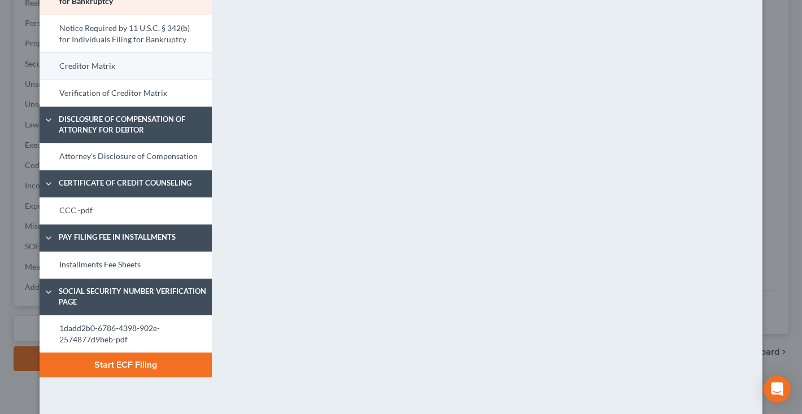
click at [126, 69] on link "Creditor Matrix" at bounding box center [126, 66] width 172 height 27
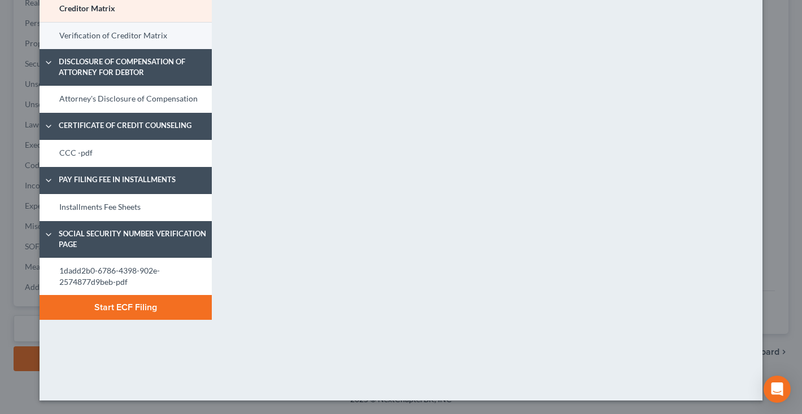
click at [120, 46] on link "Verification of Creditor Matrix" at bounding box center [126, 35] width 172 height 27
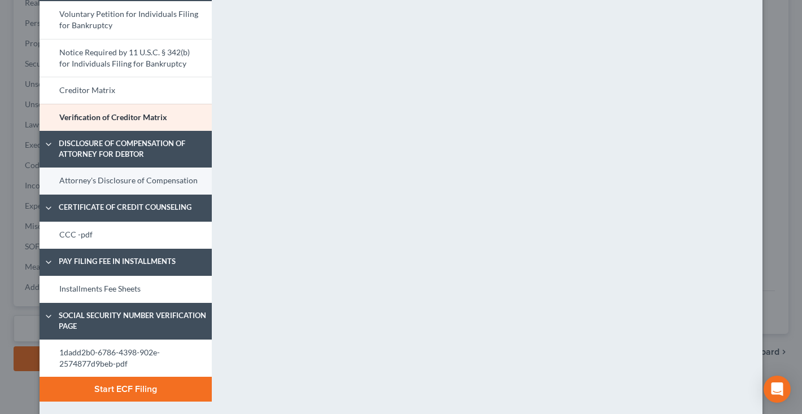
click at [169, 183] on link "Attorney's Disclosure of Compensation" at bounding box center [126, 181] width 172 height 27
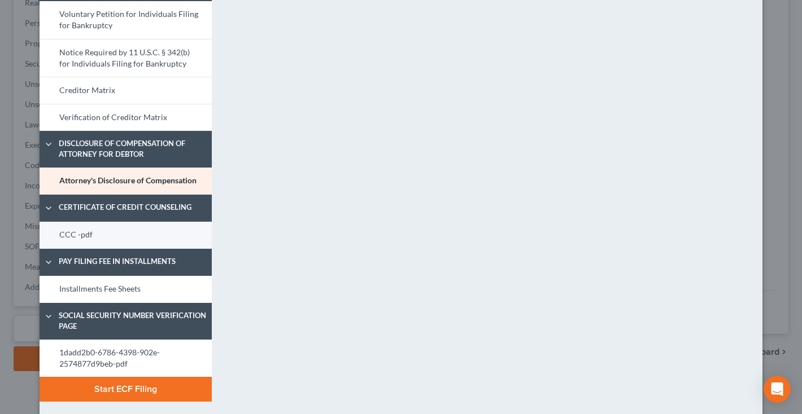
click at [100, 232] on link "CCC -pdf" at bounding box center [126, 235] width 172 height 27
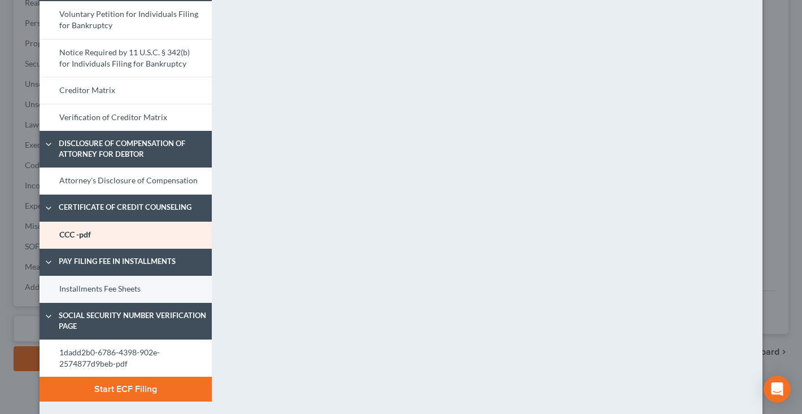
click at [97, 291] on link "Installments Fee Sheets" at bounding box center [126, 289] width 172 height 27
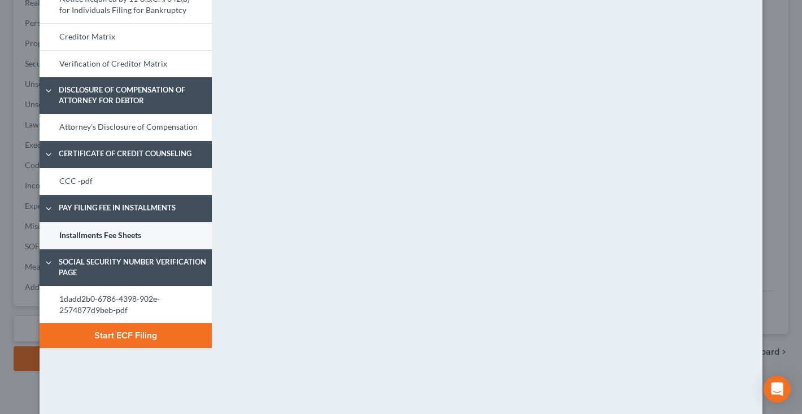
scroll to position [138, 0]
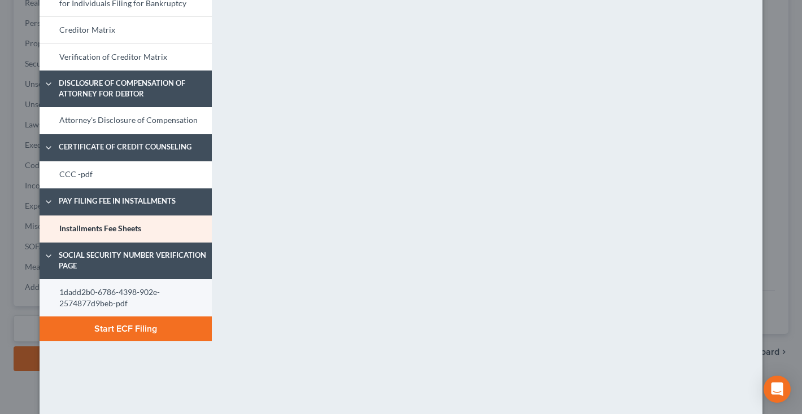
click at [97, 298] on link "1dadd2b0-6786-4398-902e-2574877d9beb-pdf" at bounding box center [126, 298] width 172 height 38
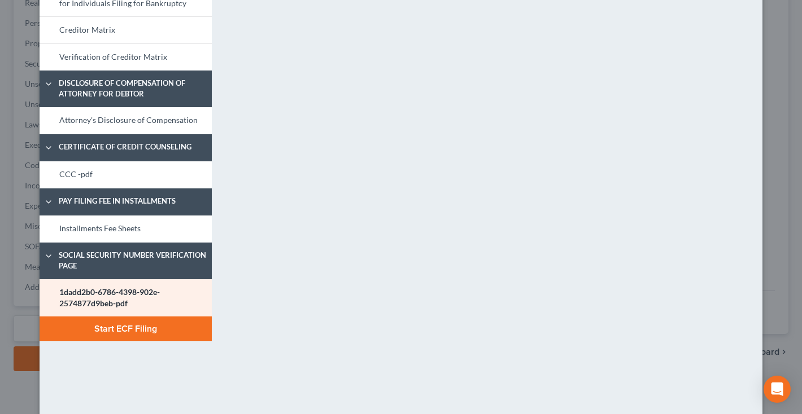
click at [125, 334] on button "Start ECF Filing" at bounding box center [126, 329] width 172 height 25
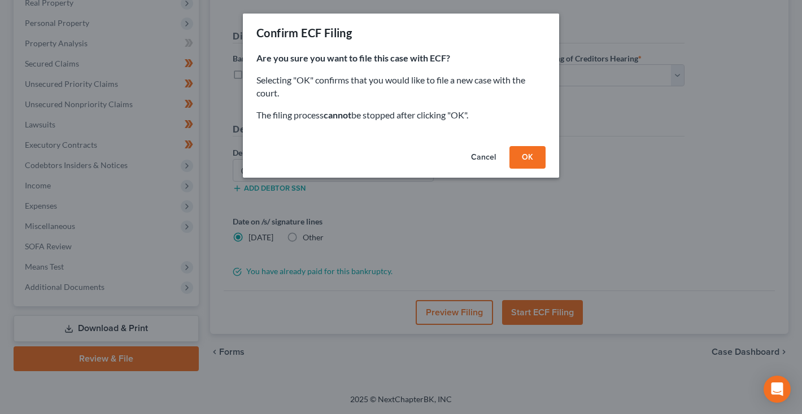
click at [538, 151] on button "OK" at bounding box center [527, 157] width 36 height 23
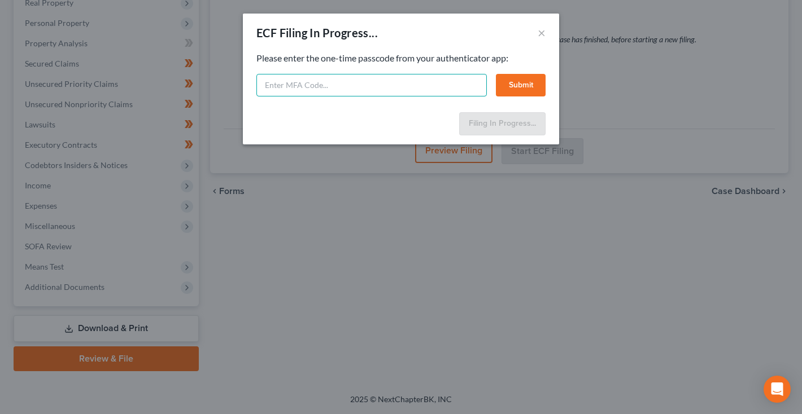
click at [424, 84] on input "text" at bounding box center [371, 85] width 230 height 23
type input "537235"
click at [521, 87] on button "Submit" at bounding box center [521, 85] width 50 height 23
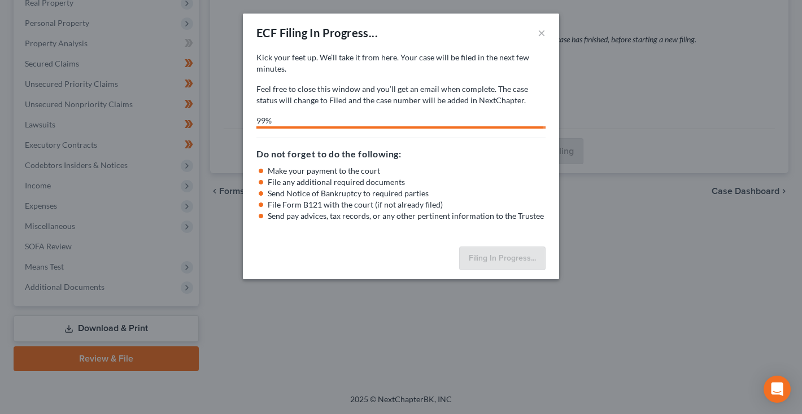
select select "0"
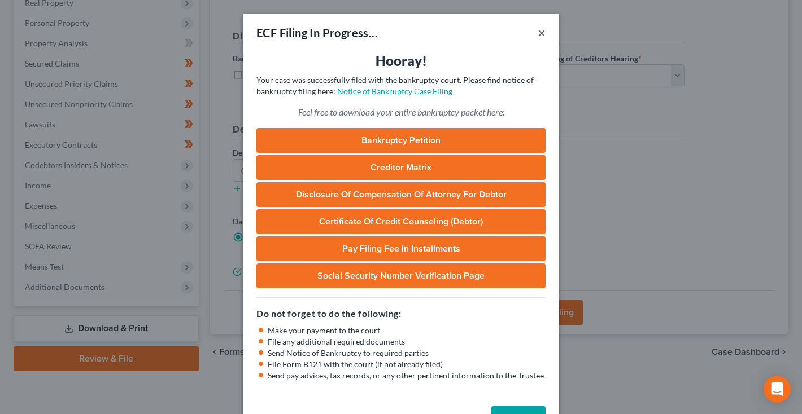
click at [544, 36] on button "×" at bounding box center [541, 33] width 8 height 14
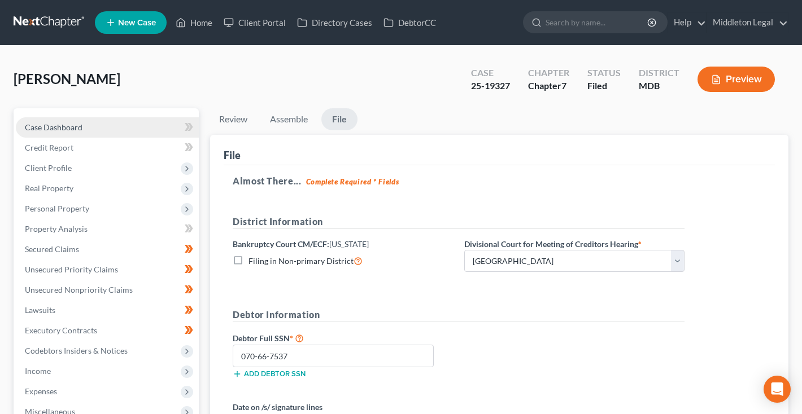
scroll to position [0, 0]
click at [69, 131] on span "Case Dashboard" at bounding box center [54, 128] width 58 height 10
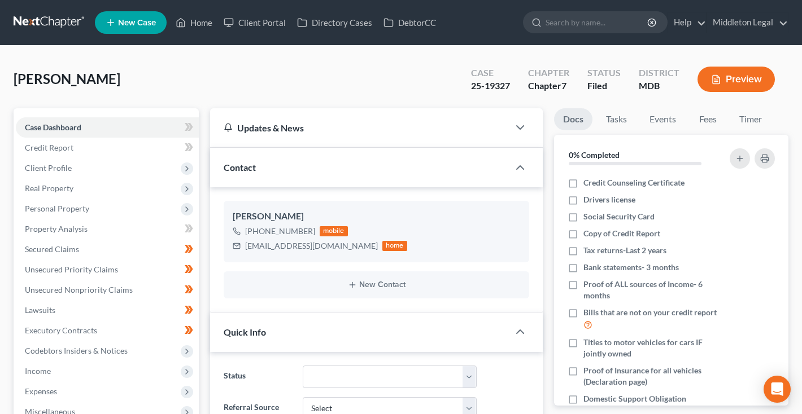
click at [53, 23] on link at bounding box center [50, 22] width 72 height 20
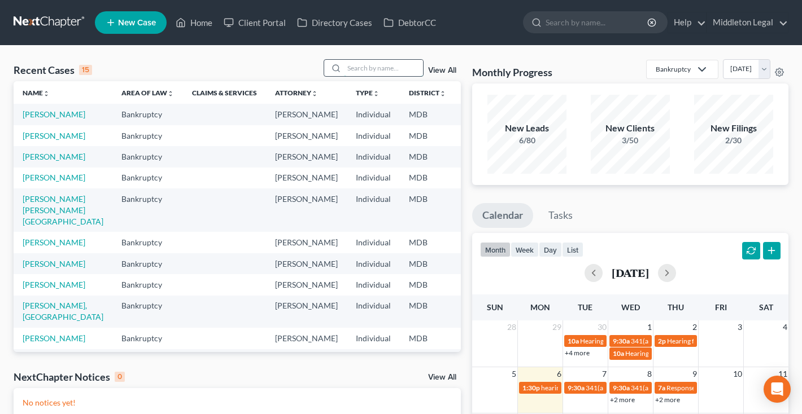
click at [390, 70] on input "search" at bounding box center [383, 68] width 79 height 16
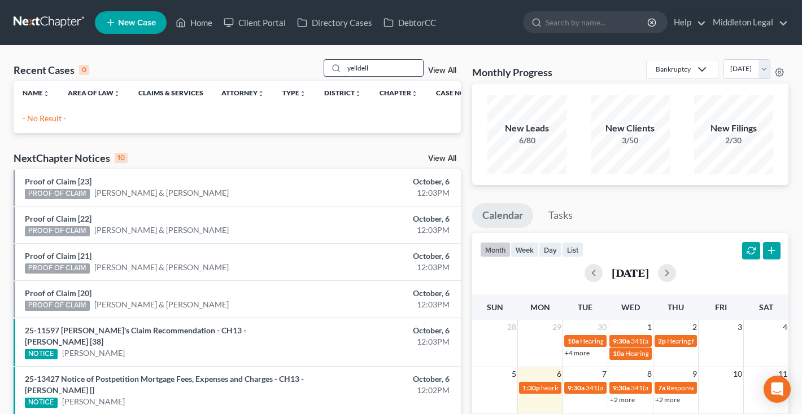
click at [377, 72] on input "yelldell" at bounding box center [383, 68] width 79 height 16
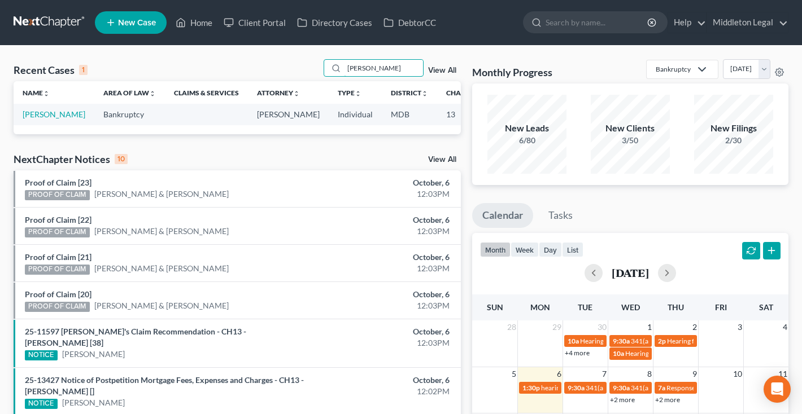
type input "[PERSON_NAME]"
drag, startPoint x: 343, startPoint y: 80, endPoint x: 38, endPoint y: 113, distance: 306.7
click at [38, 113] on link "[PERSON_NAME]" at bounding box center [54, 115] width 63 height 10
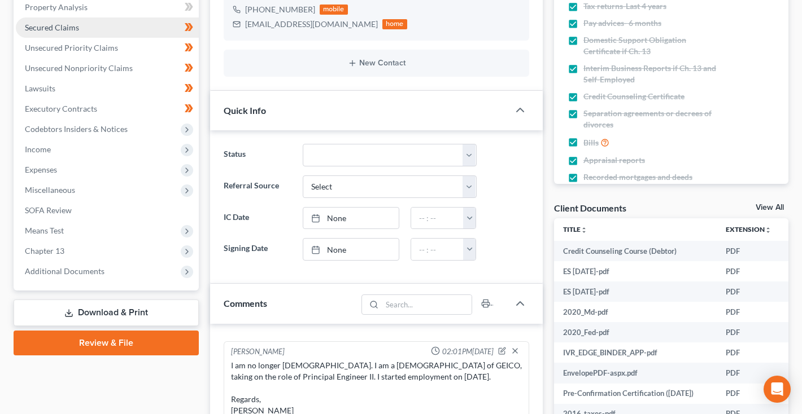
scroll to position [255, 0]
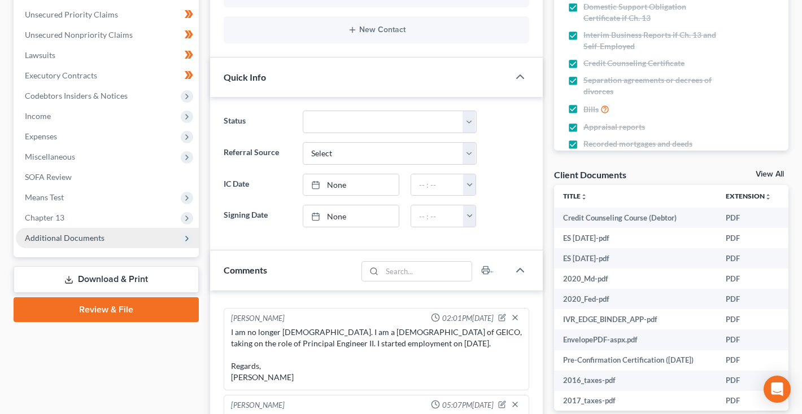
click at [93, 244] on span "Additional Documents" at bounding box center [107, 238] width 183 height 20
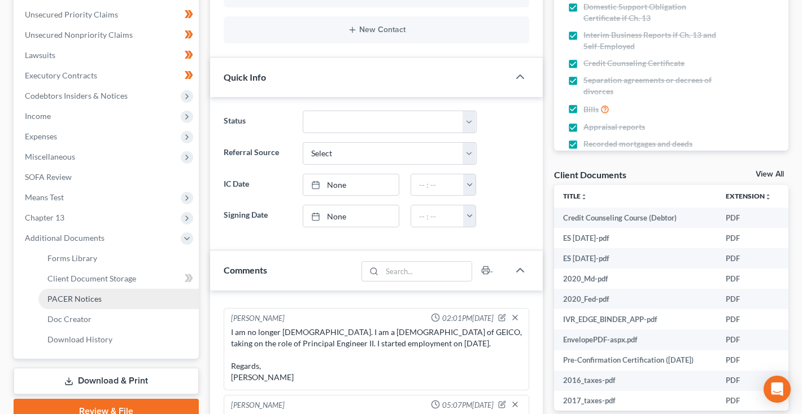
click at [94, 299] on span "PACER Notices" at bounding box center [74, 299] width 54 height 10
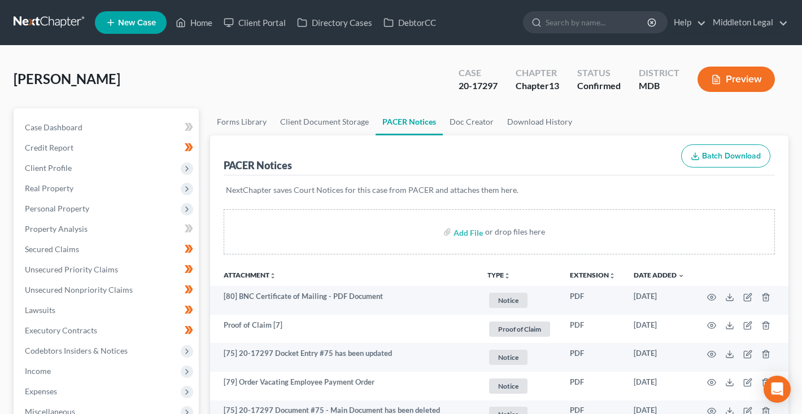
click at [56, 20] on link at bounding box center [50, 22] width 72 height 20
